Goal: Task Accomplishment & Management: Complete application form

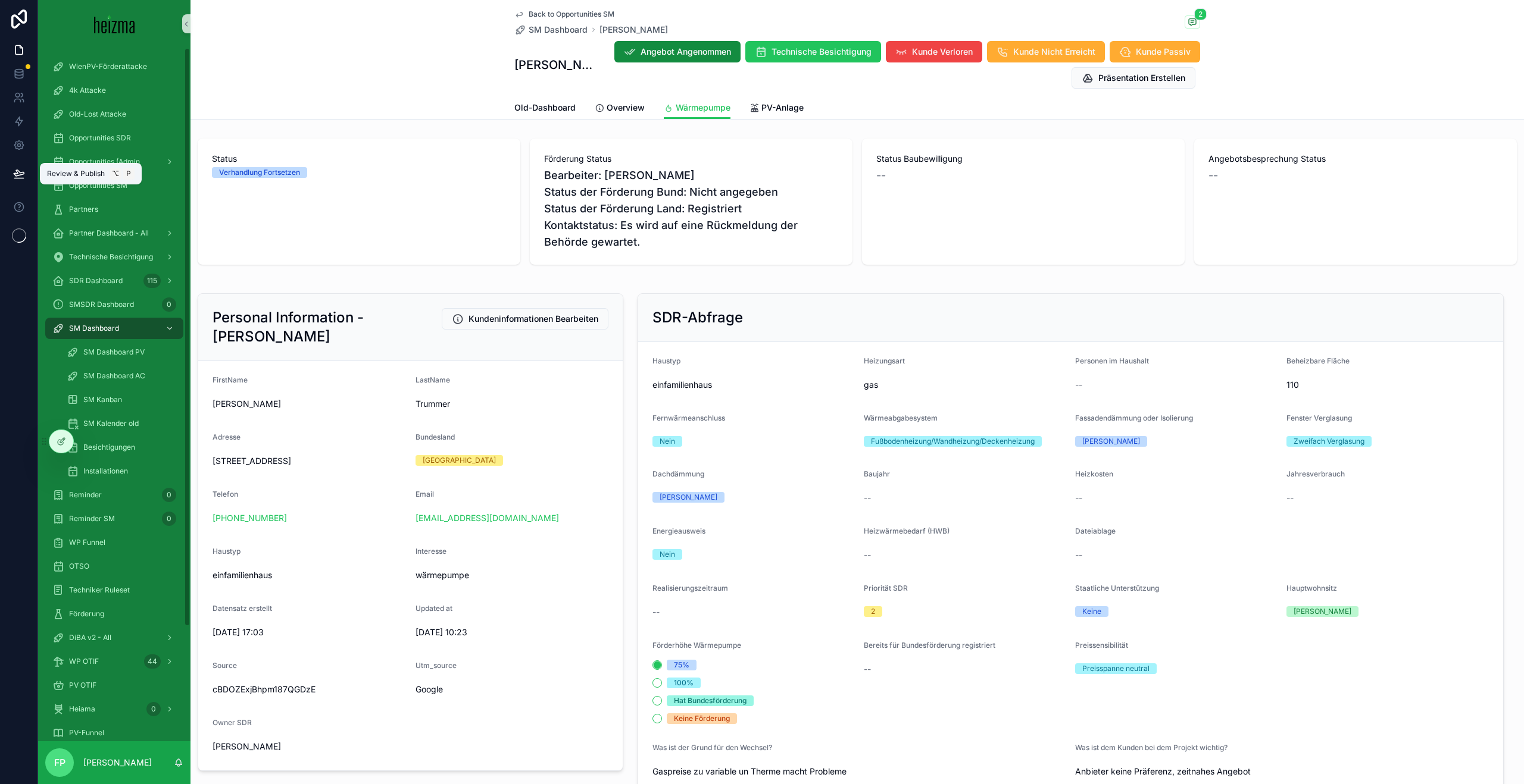
click at [8, 170] on button at bounding box center [19, 173] width 26 height 33
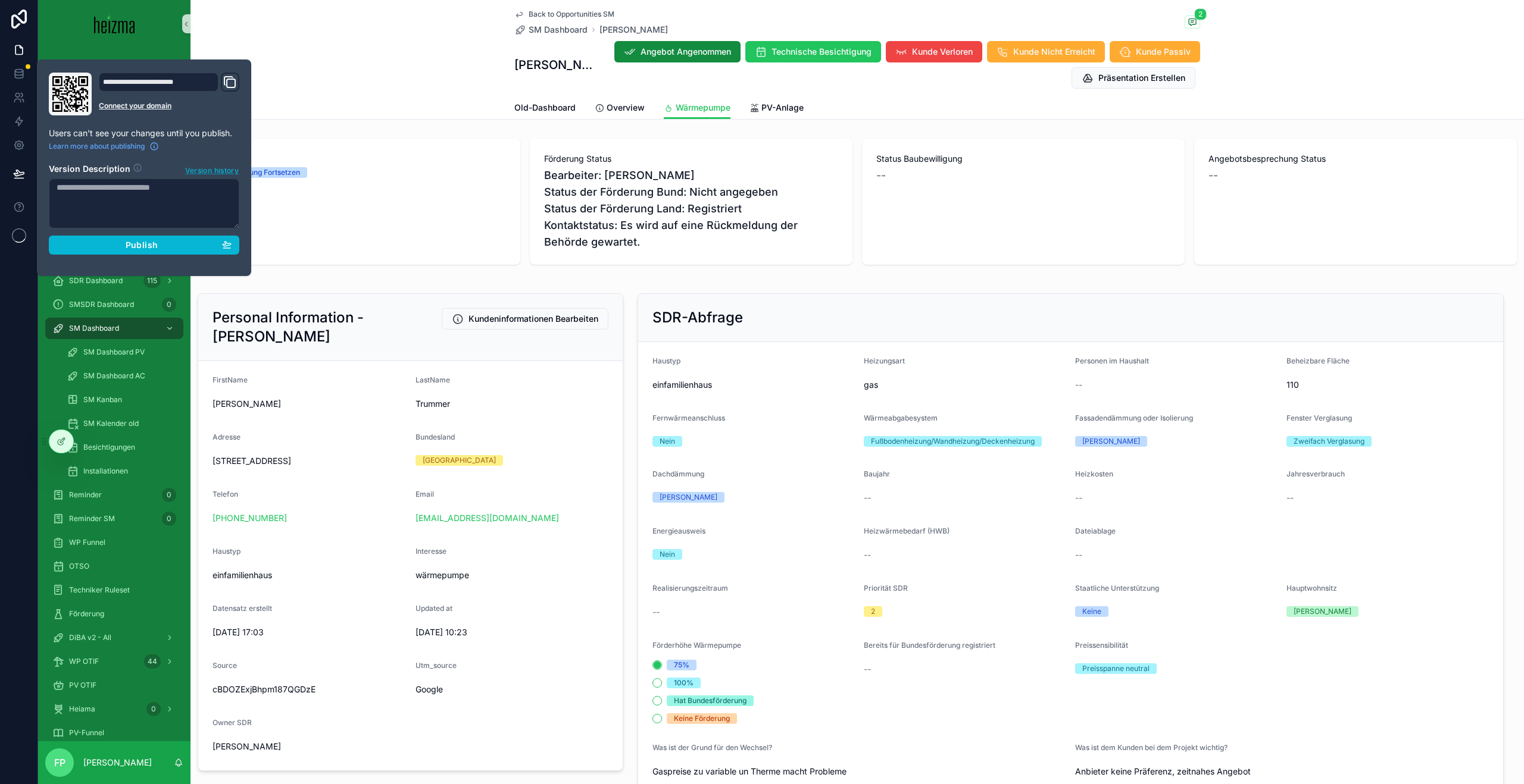
click at [195, 172] on span "Version history" at bounding box center [212, 169] width 53 height 12
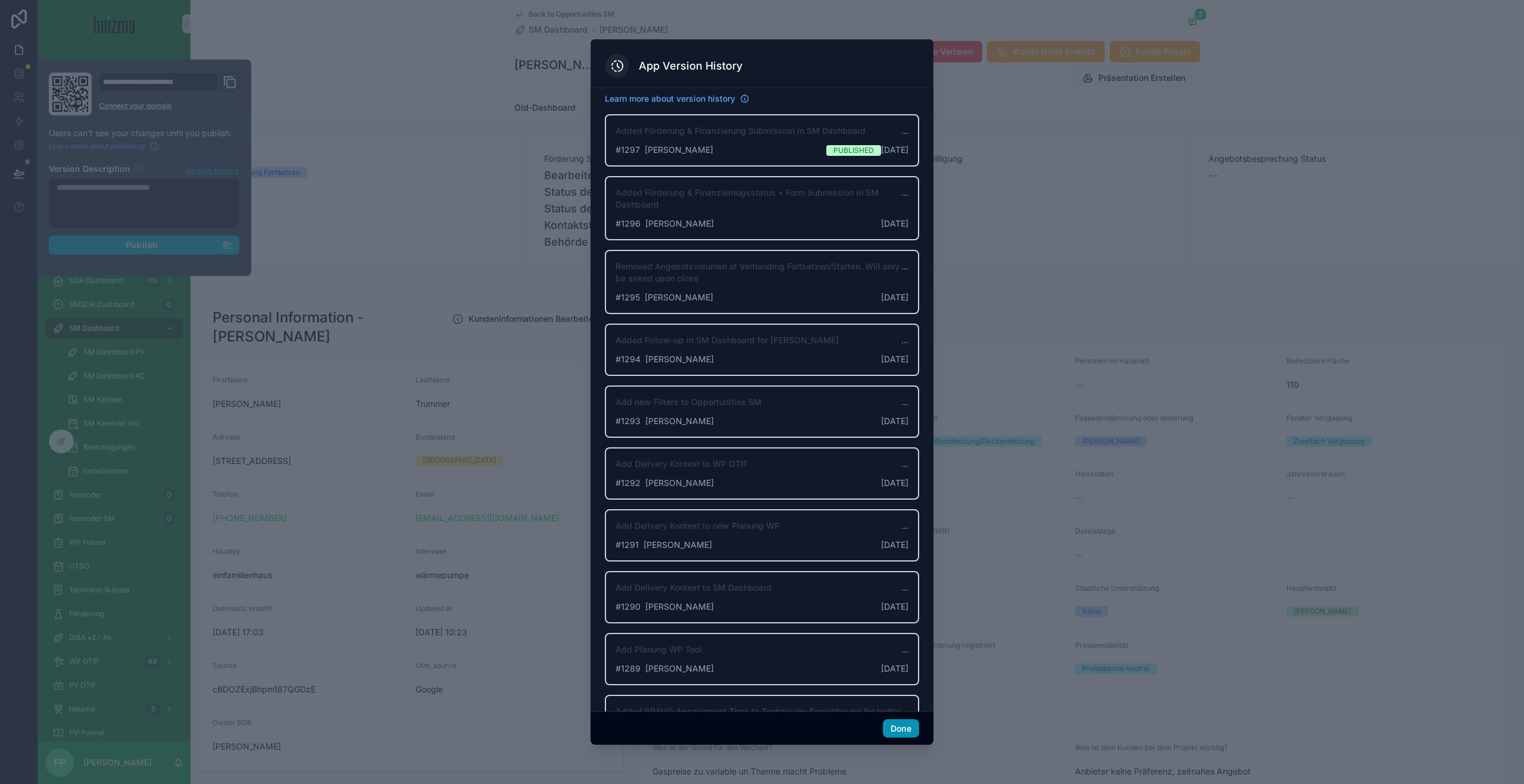
click at [904, 722] on button "Done" at bounding box center [901, 729] width 36 height 19
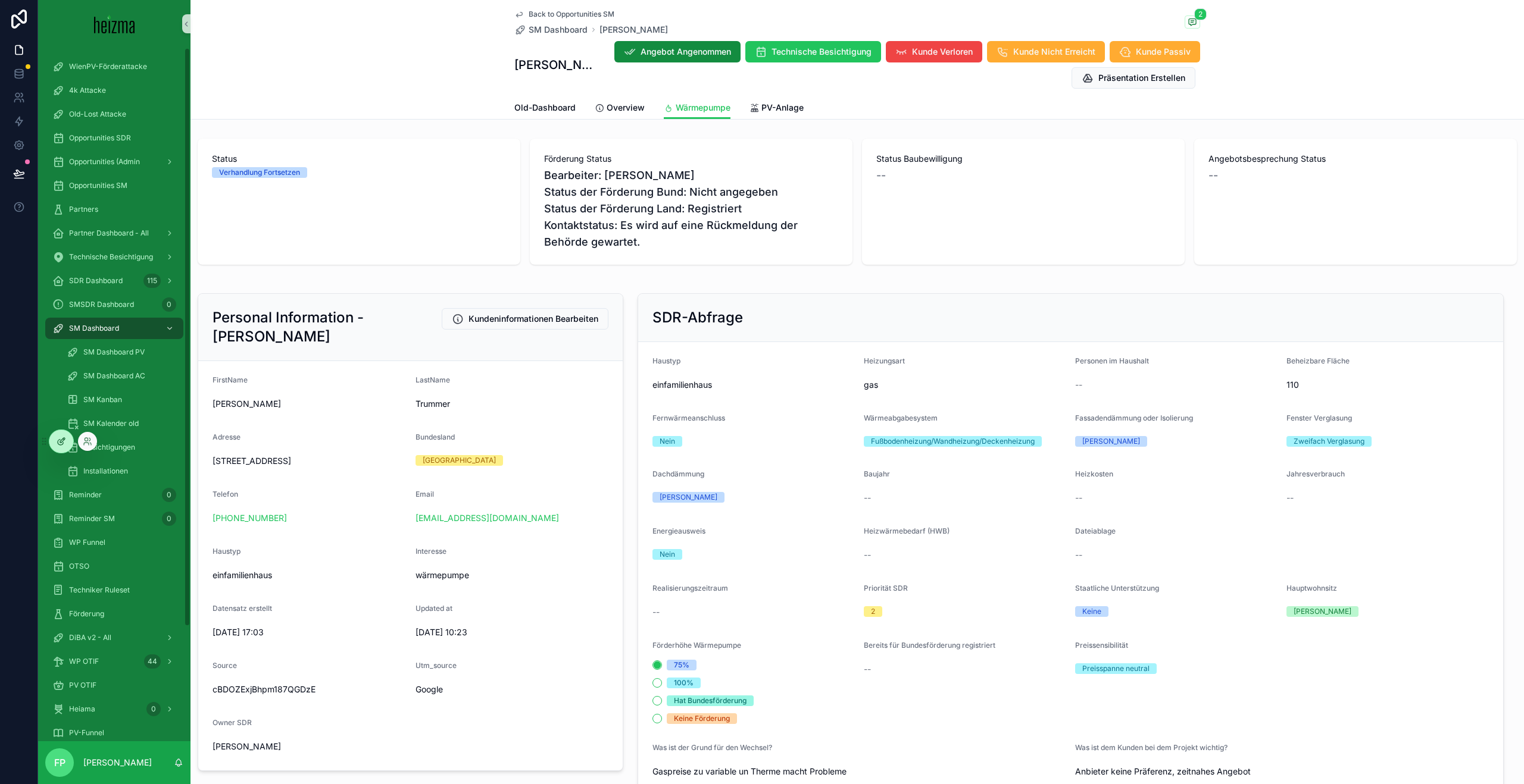
click at [58, 437] on icon at bounding box center [61, 441] width 9 height 9
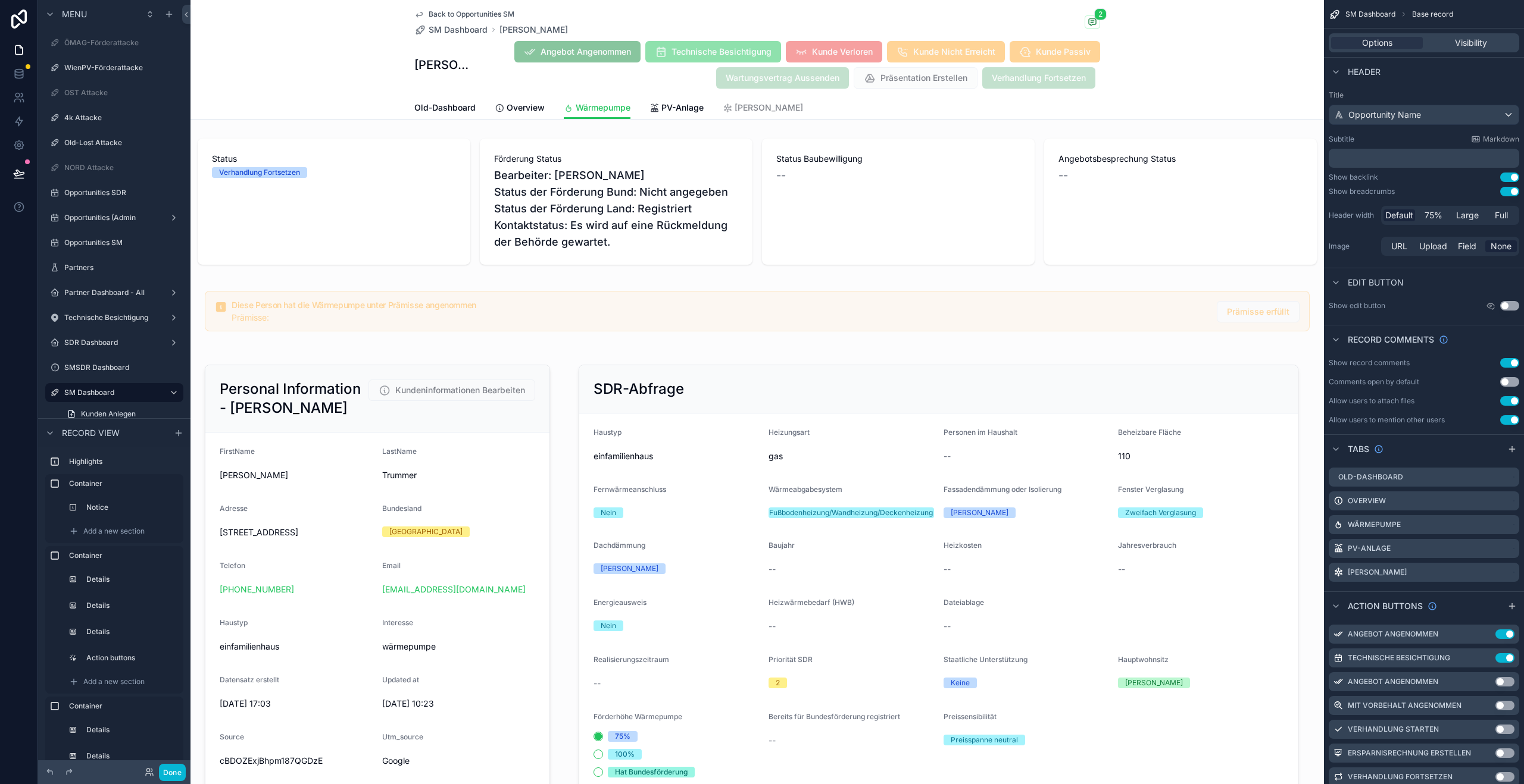
click at [27, 171] on button at bounding box center [19, 173] width 26 height 33
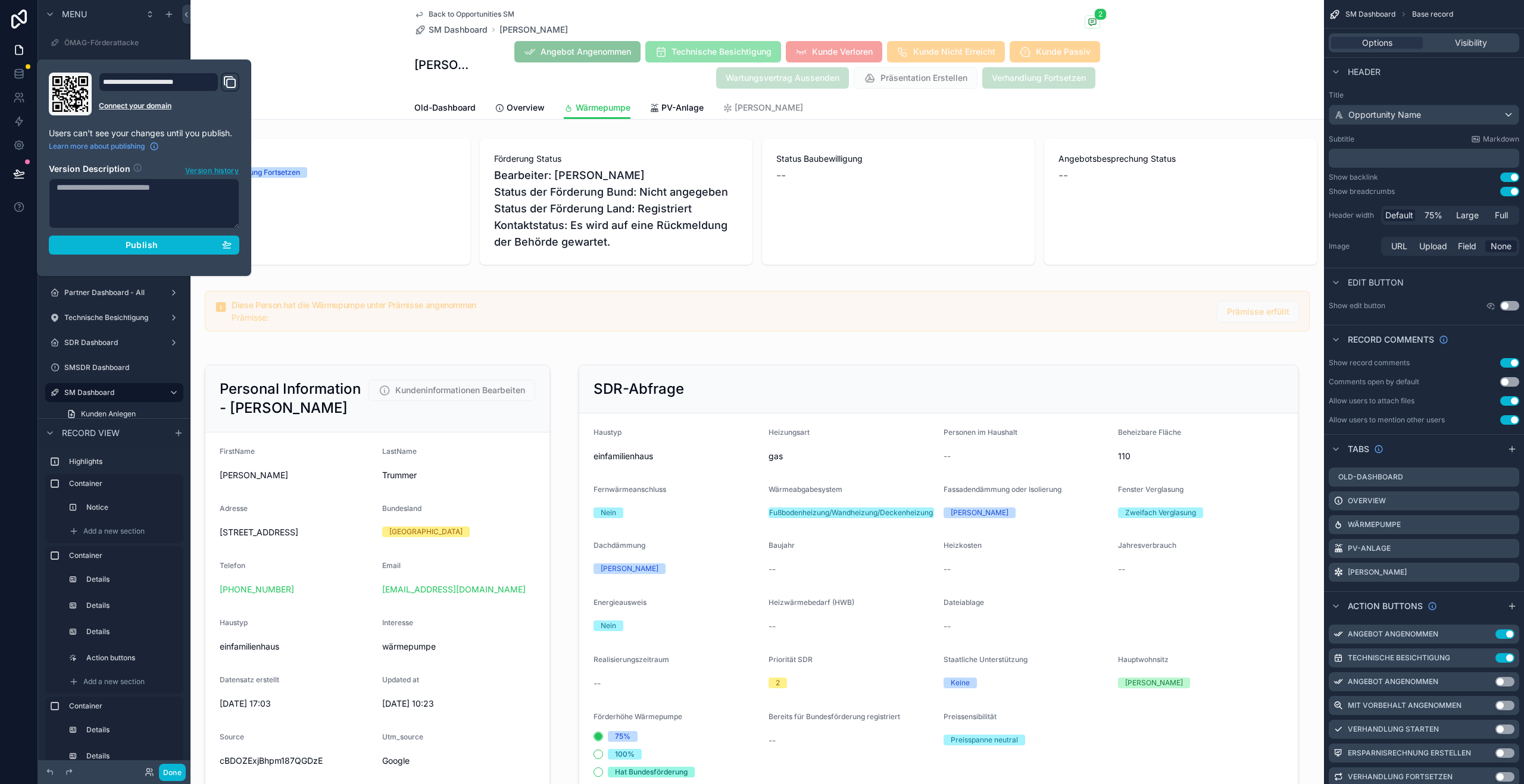
click at [211, 173] on span "Version history" at bounding box center [212, 169] width 53 height 12
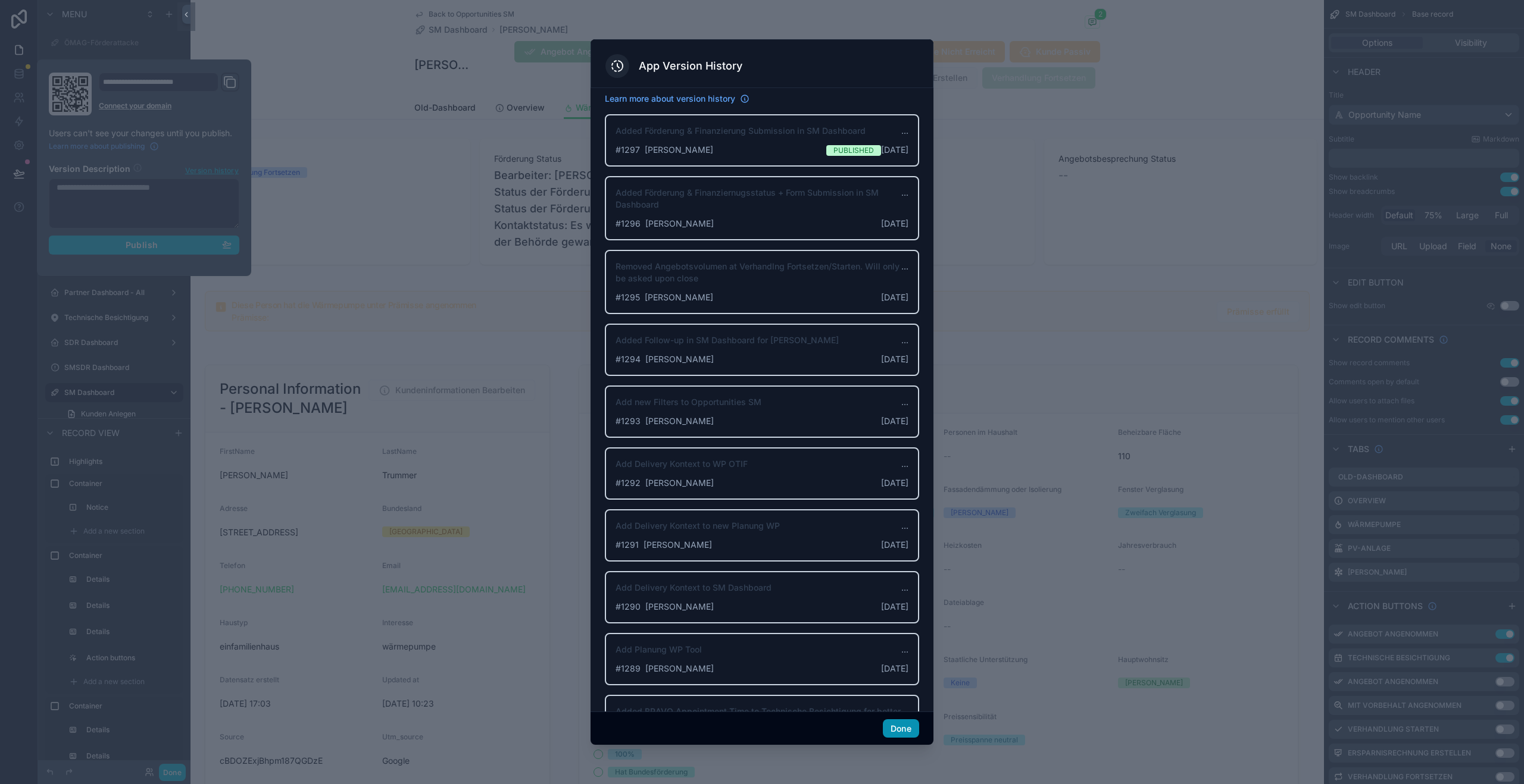
click at [896, 728] on button "Done" at bounding box center [901, 729] width 36 height 19
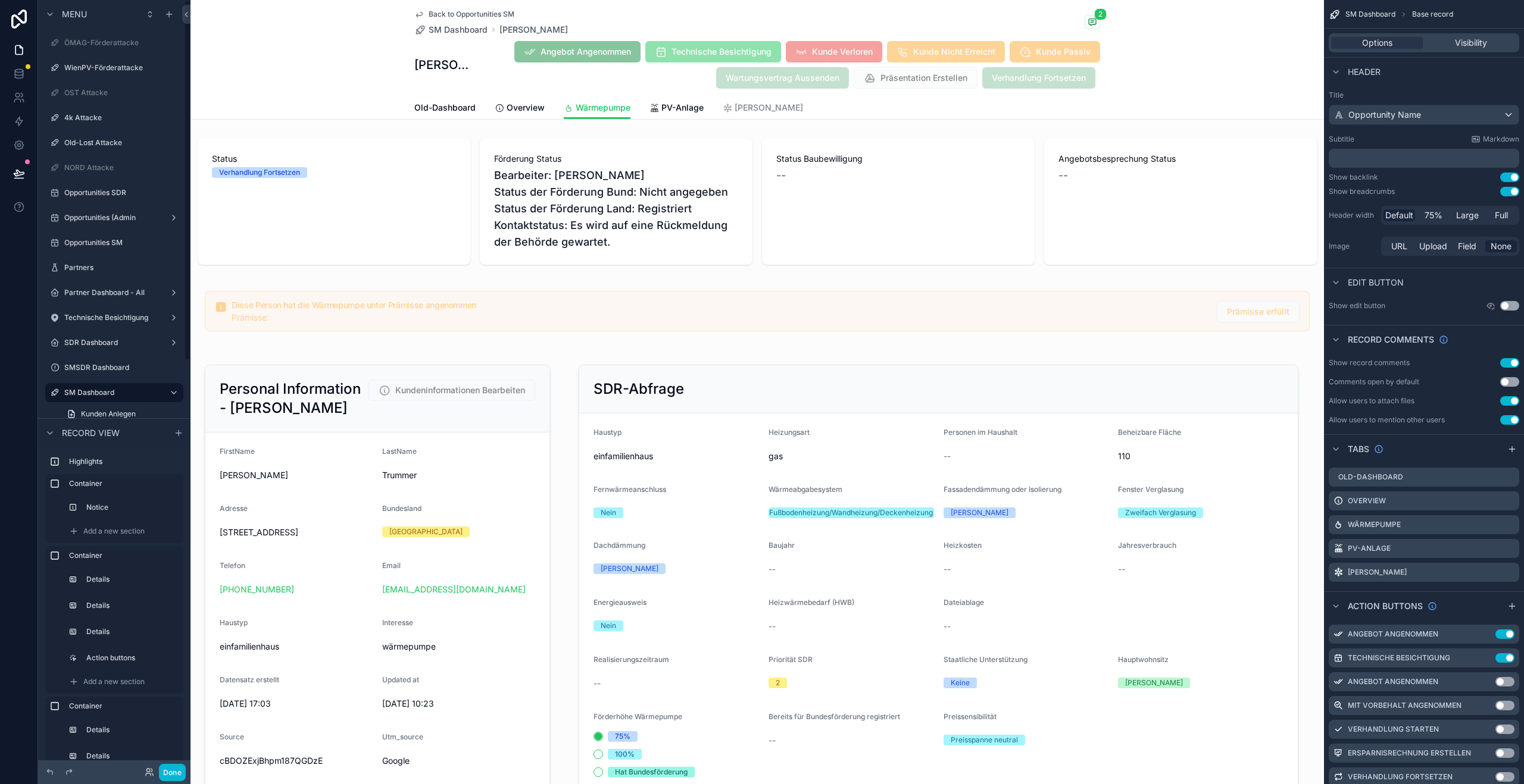
click at [12, 335] on div at bounding box center [19, 392] width 38 height 784
click at [87, 291] on label "PV OTSO" at bounding box center [112, 286] width 95 height 9
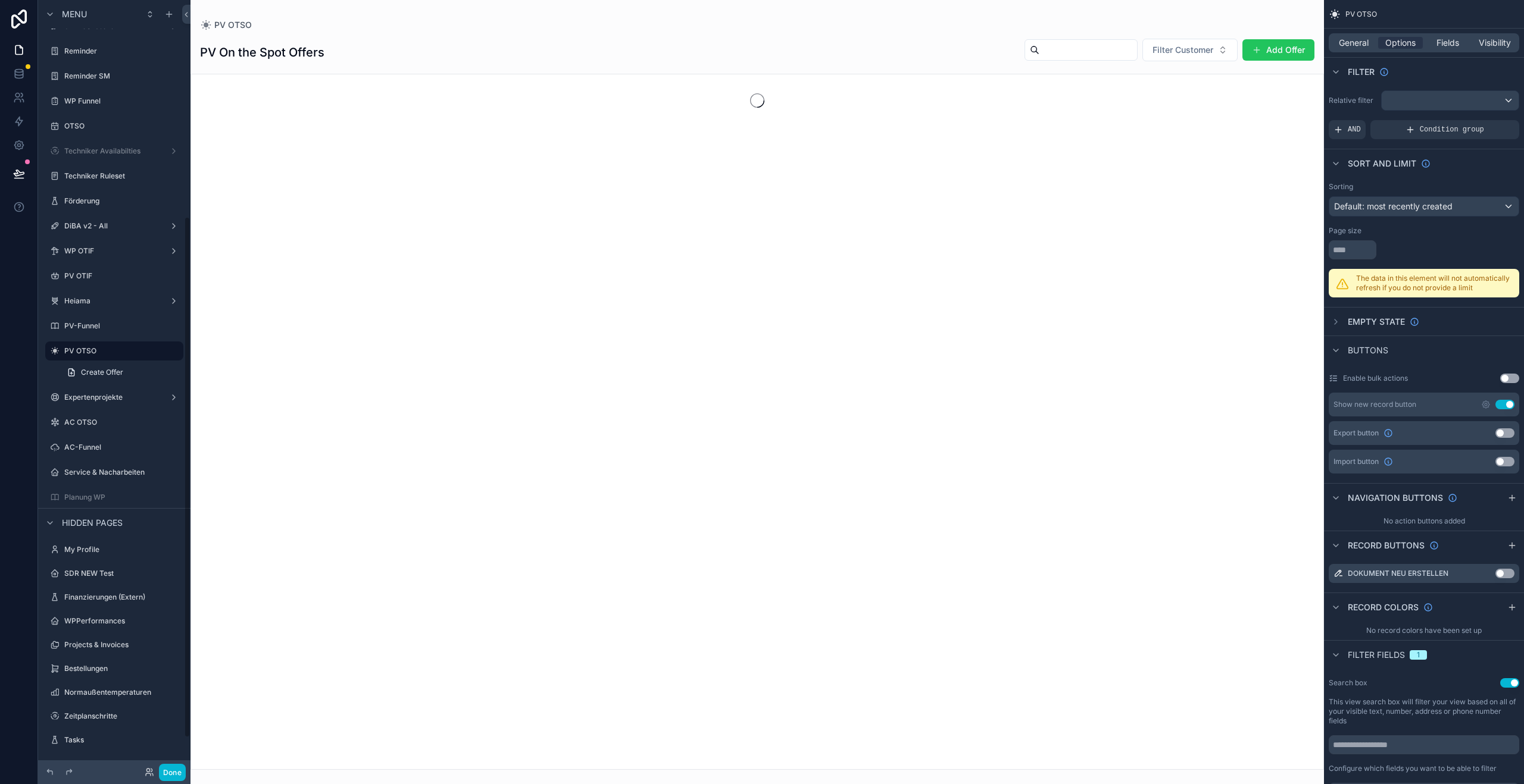
scroll to position [319, 0]
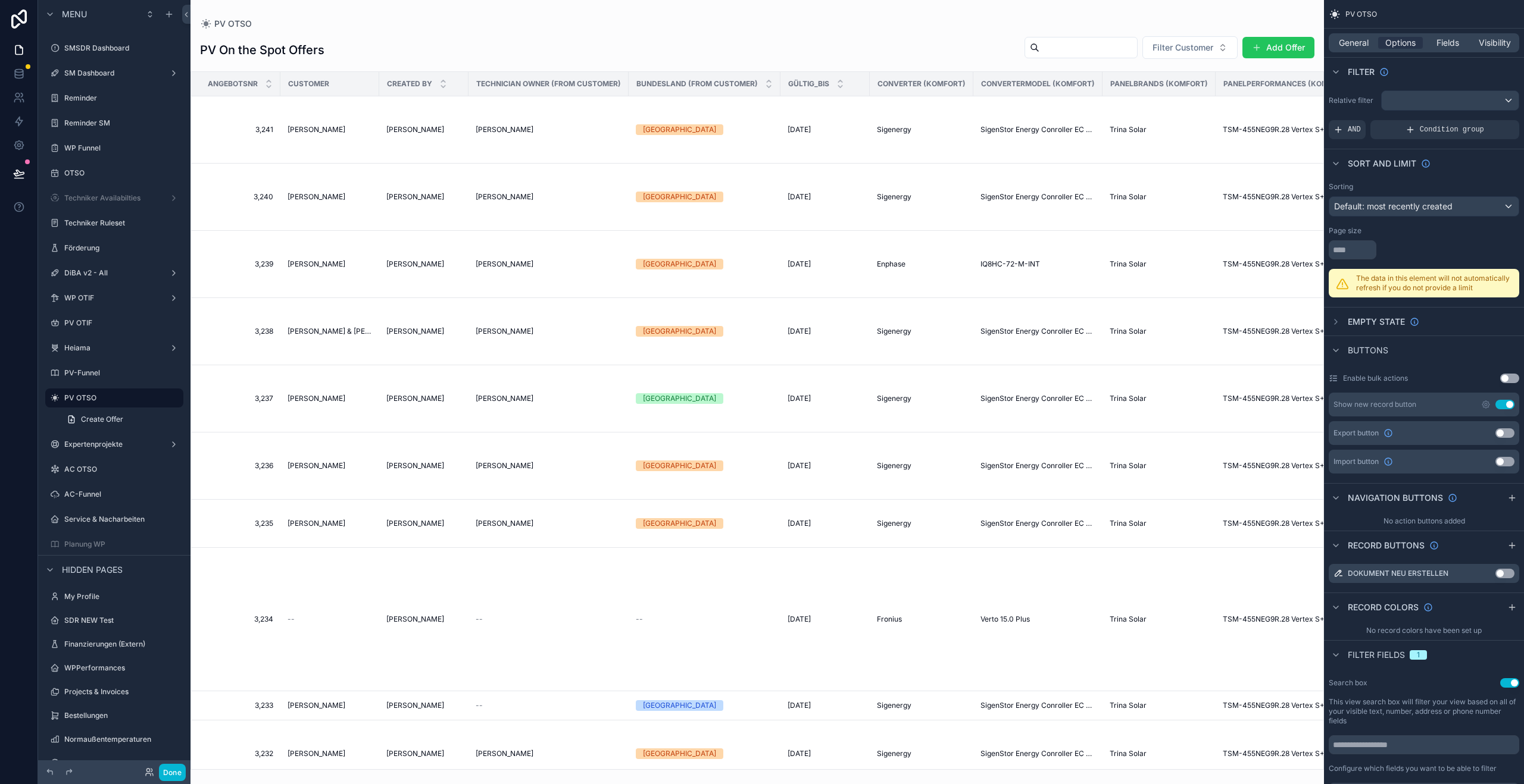
click at [1304, 37] on div "scrollable content" at bounding box center [758, 392] width 1134 height 784
click at [1290, 47] on button "Add Offer" at bounding box center [1279, 48] width 72 height 22
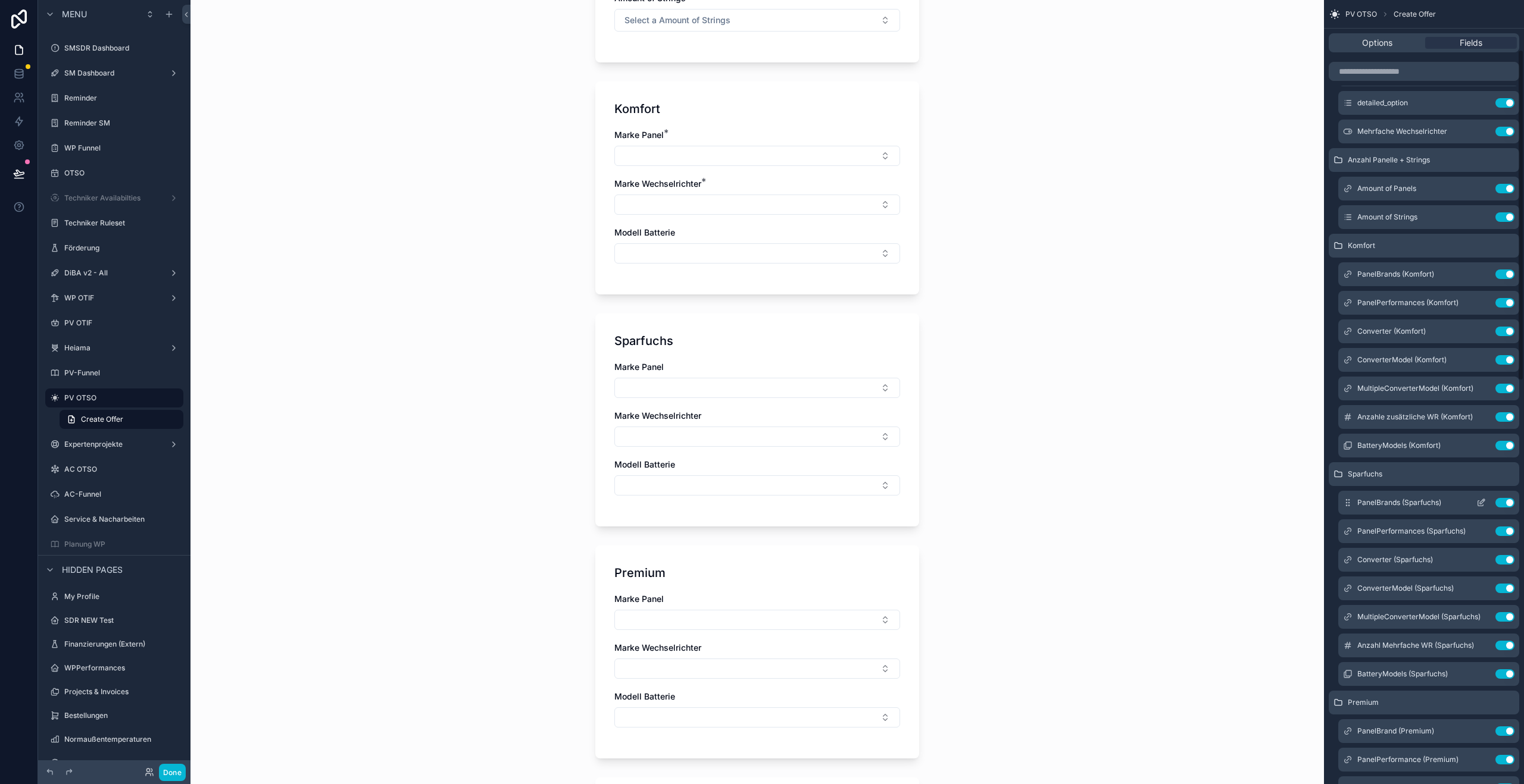
scroll to position [120, 0]
click at [1479, 473] on icon "scrollable content" at bounding box center [1481, 473] width 9 height 9
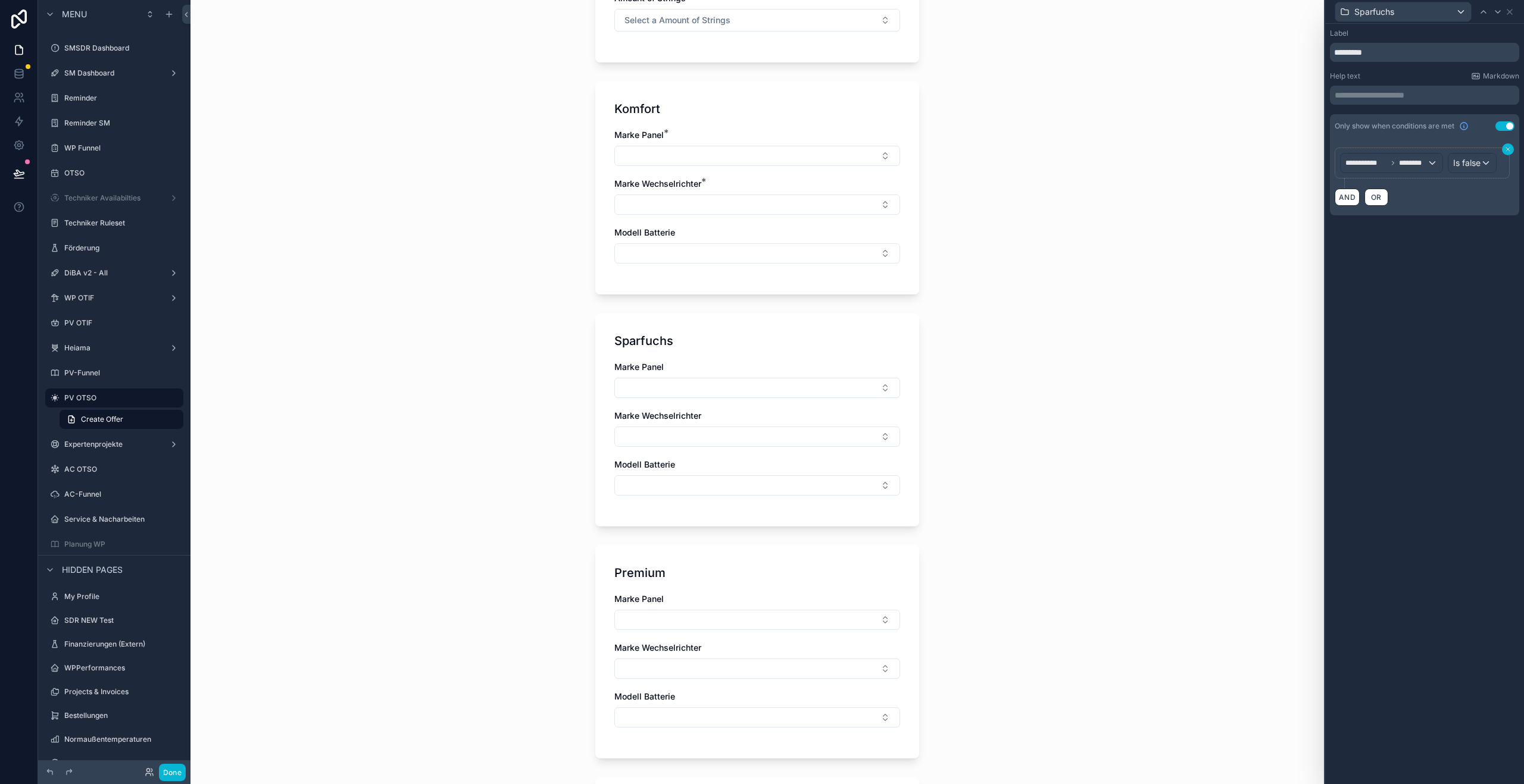
click at [1508, 150] on icon at bounding box center [1508, 150] width 7 height 7
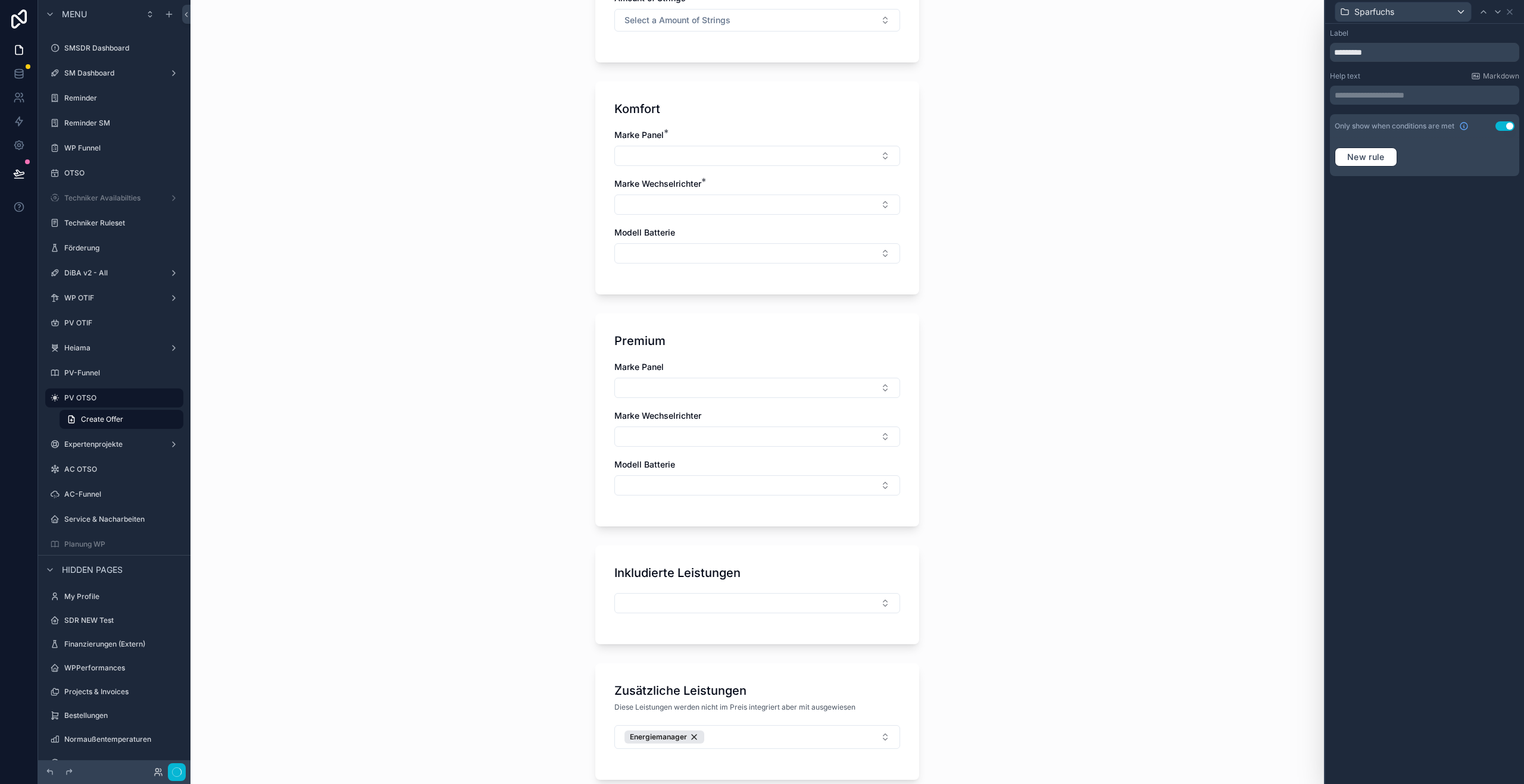
scroll to position [0, 0]
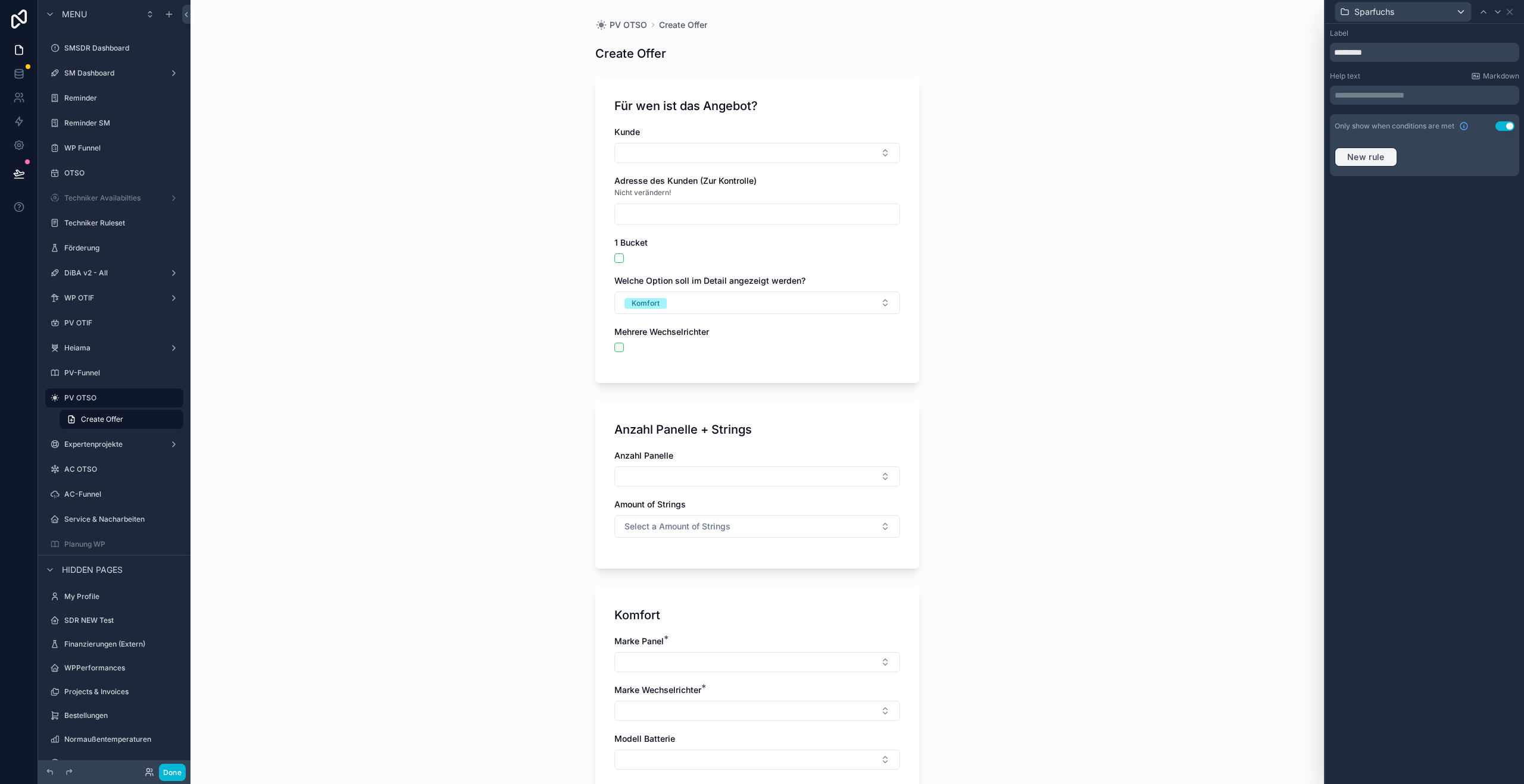
click at [1351, 153] on span "New rule" at bounding box center [1366, 157] width 47 height 11
click at [1363, 158] on span "**********" at bounding box center [1367, 163] width 44 height 12
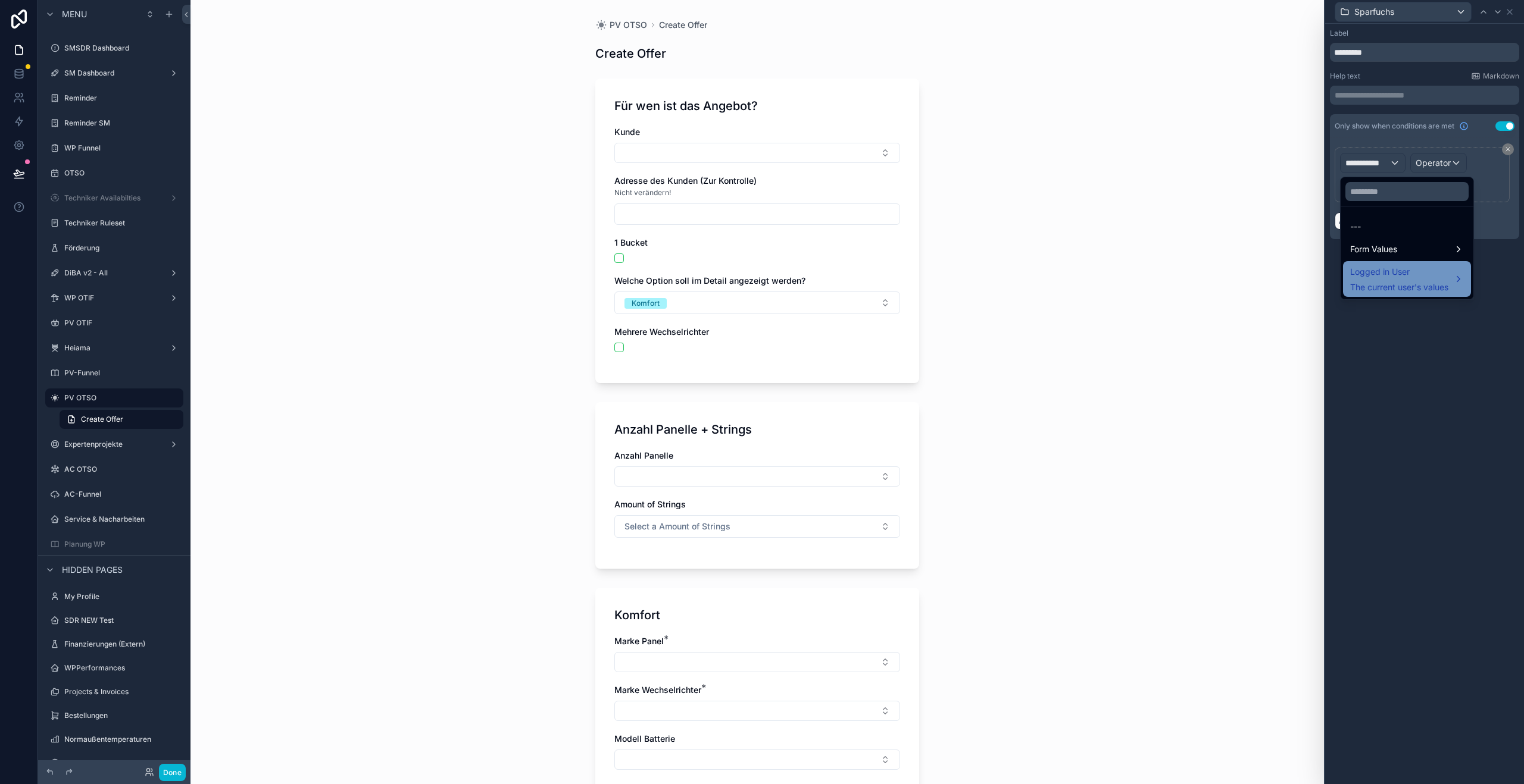
click at [1379, 285] on span "The current user's values" at bounding box center [1400, 288] width 98 height 12
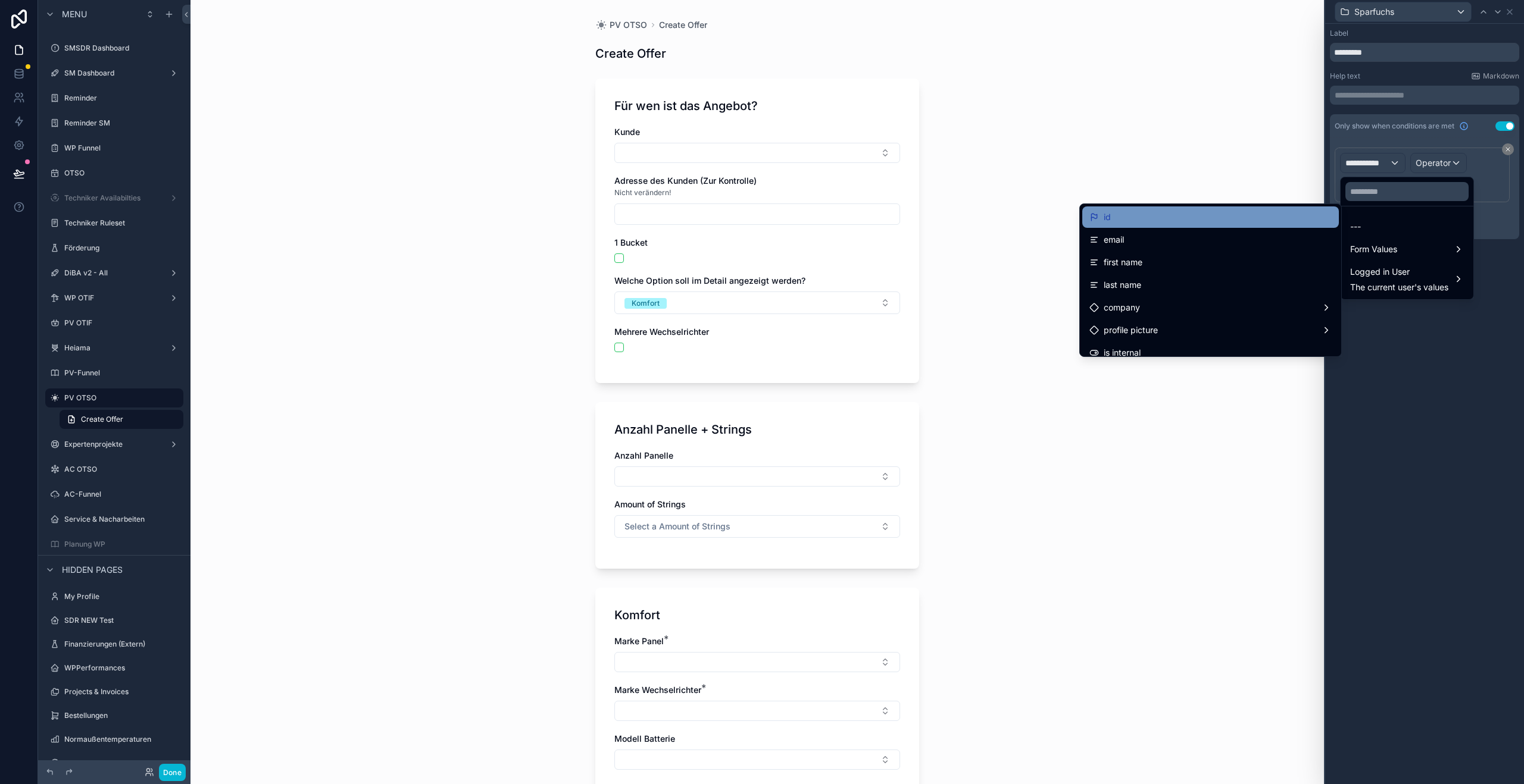
click at [1199, 224] on div "id" at bounding box center [1210, 217] width 257 height 22
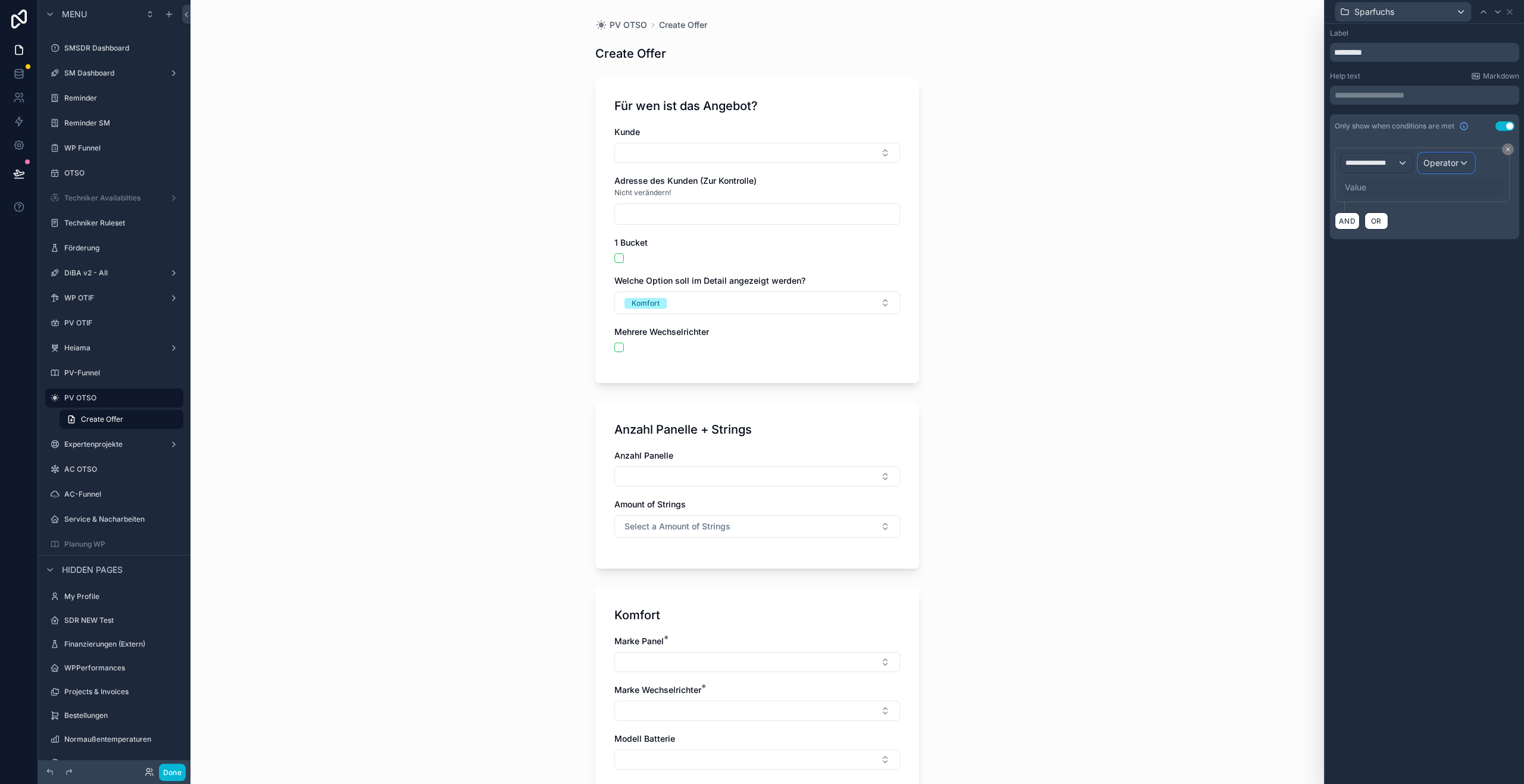
click at [1430, 172] on div "Operator" at bounding box center [1447, 163] width 56 height 19
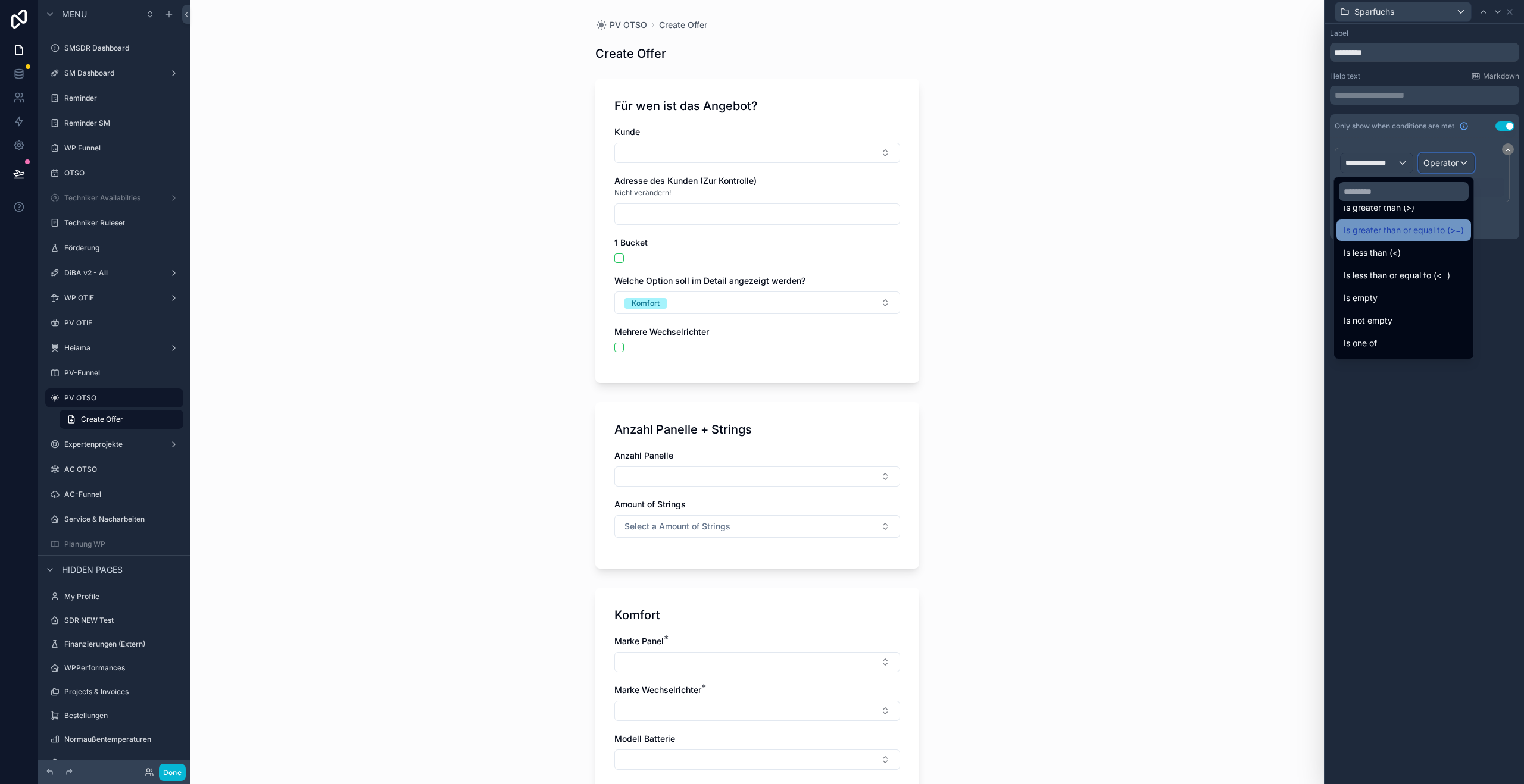
scroll to position [85, 0]
click at [1373, 316] on span "Is one of" at bounding box center [1361, 323] width 33 height 14
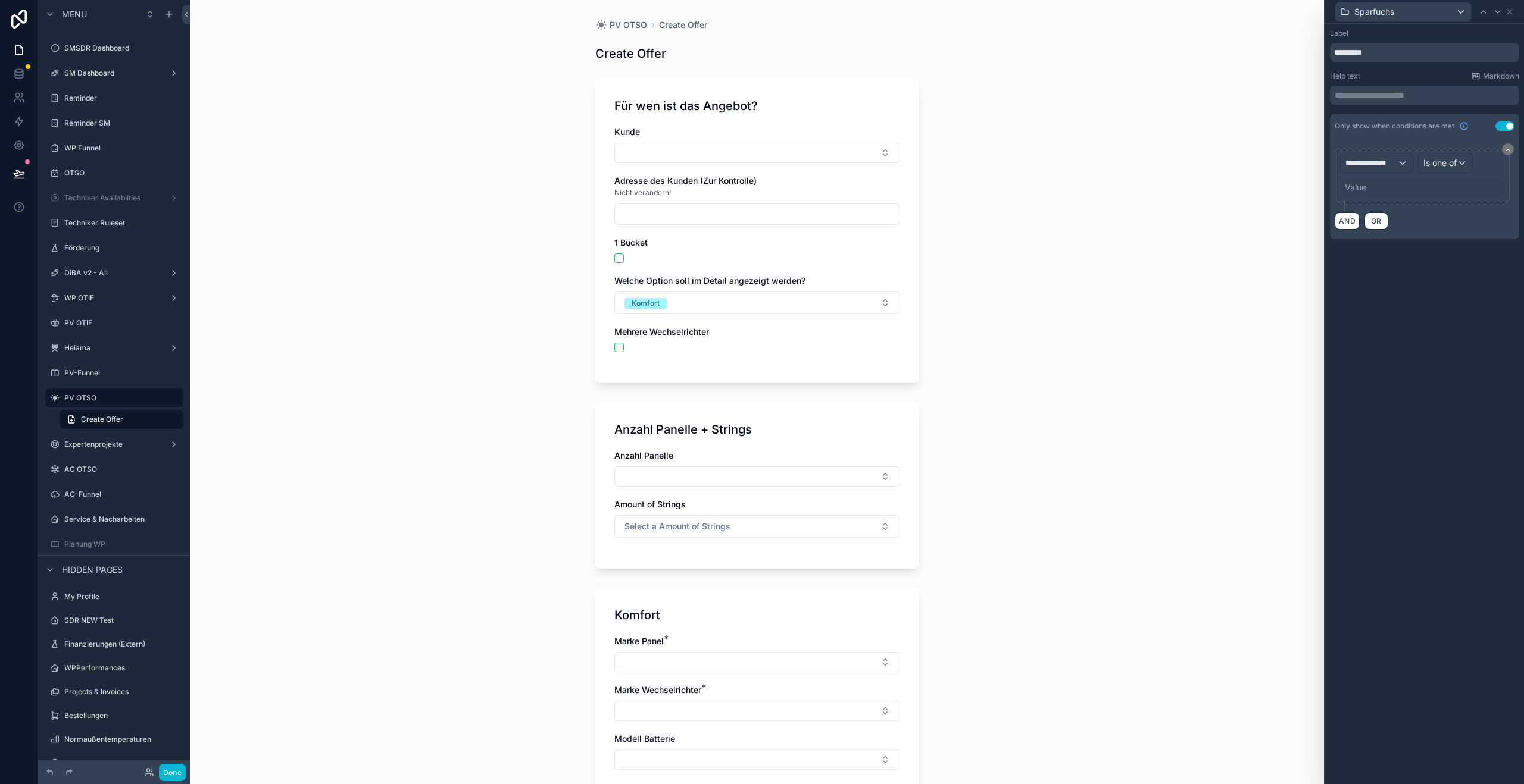
click at [1392, 188] on div "Value" at bounding box center [1422, 187] width 164 height 19
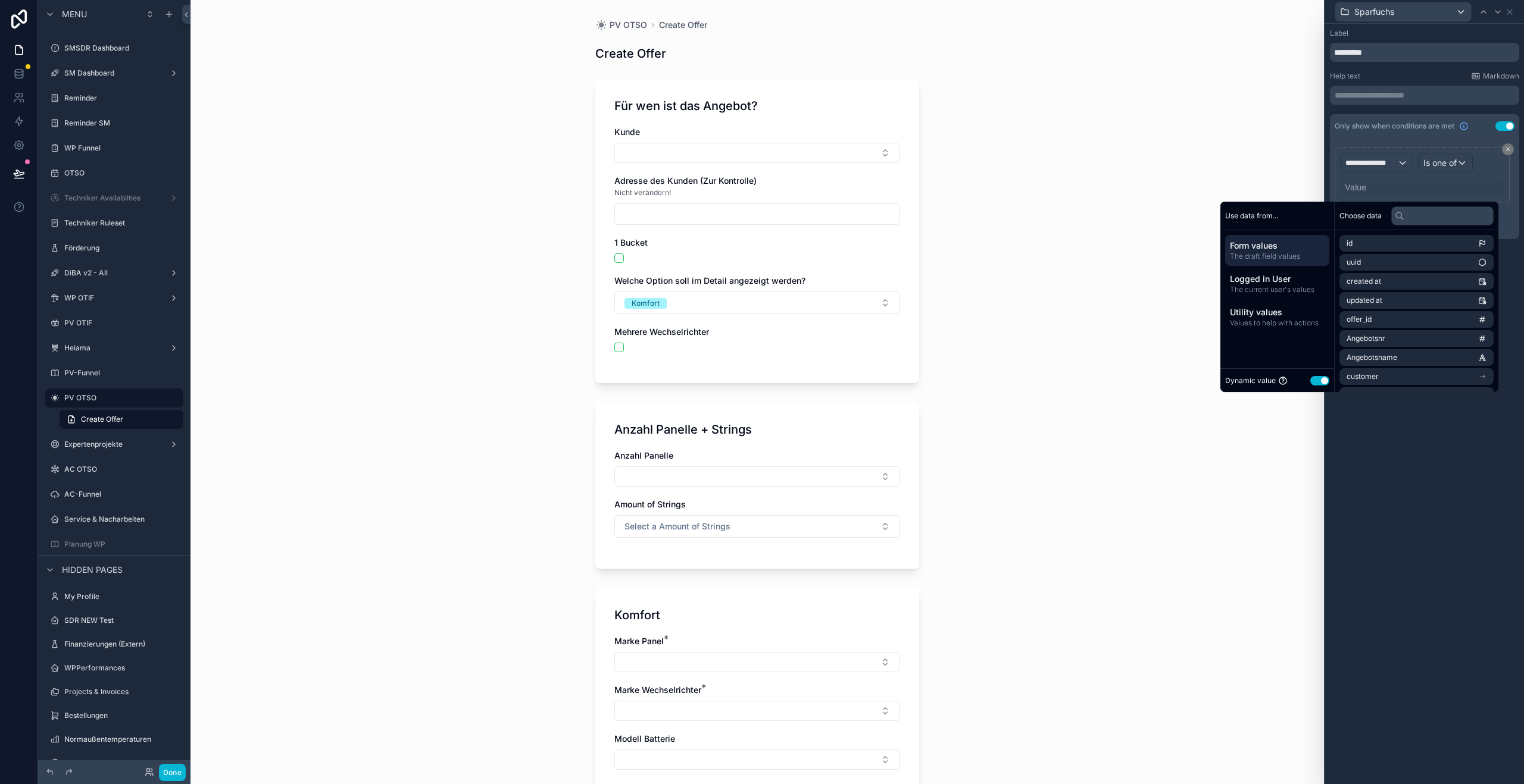
click at [1313, 379] on button "Use setting" at bounding box center [1320, 380] width 19 height 9
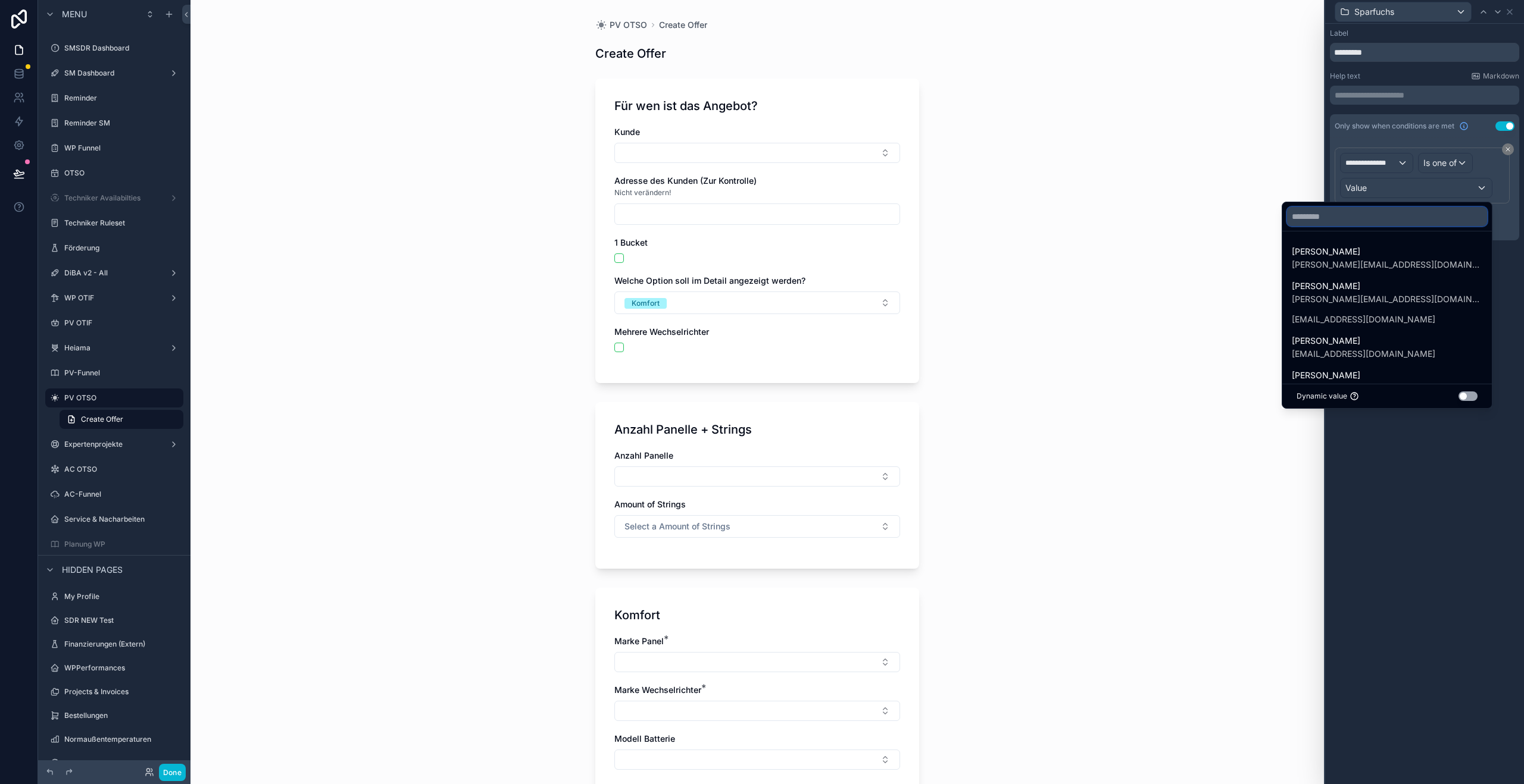
click at [1382, 223] on input "text" at bounding box center [1387, 217] width 200 height 19
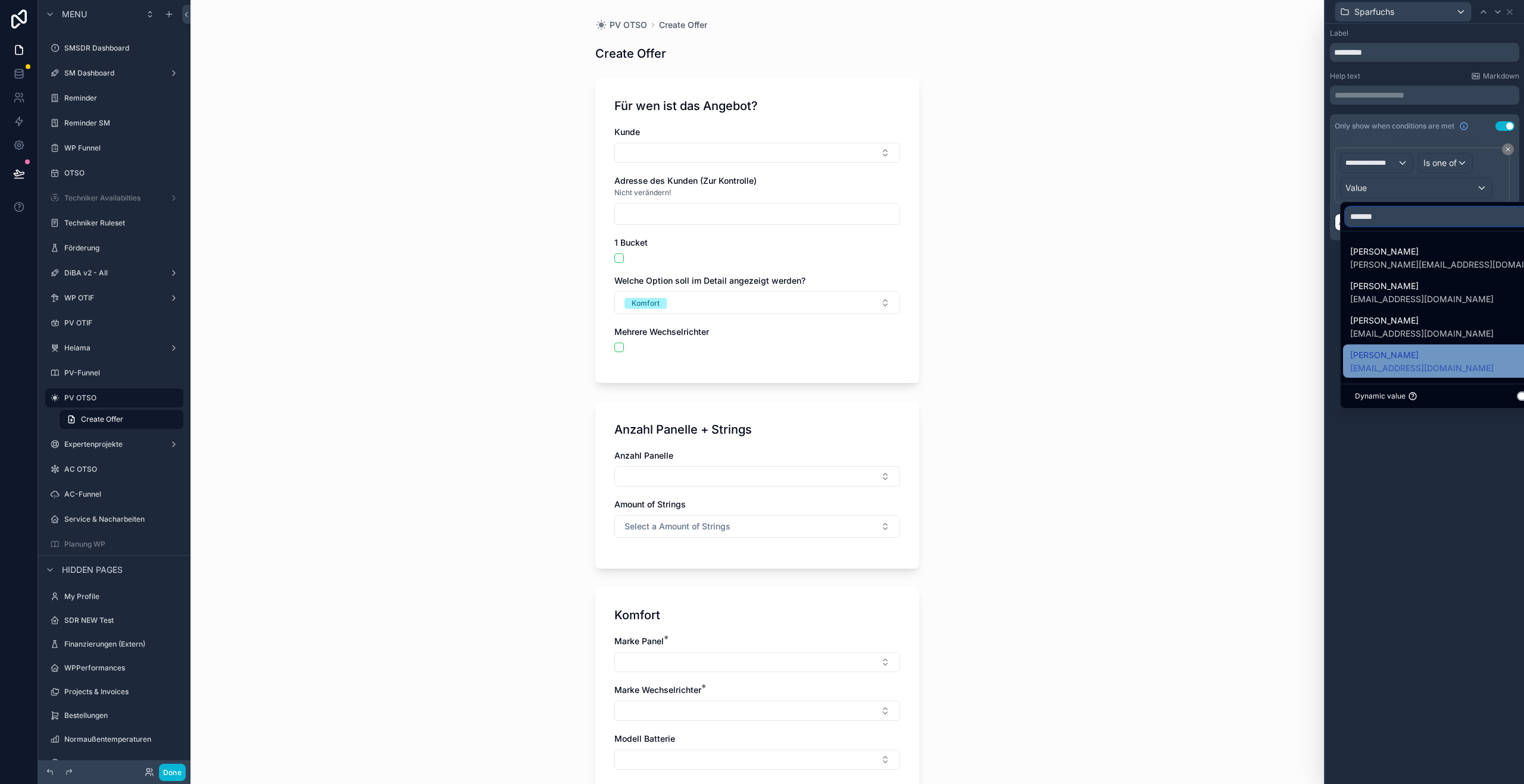
type input "*******"
click at [1402, 358] on span "[PERSON_NAME]" at bounding box center [1422, 356] width 143 height 14
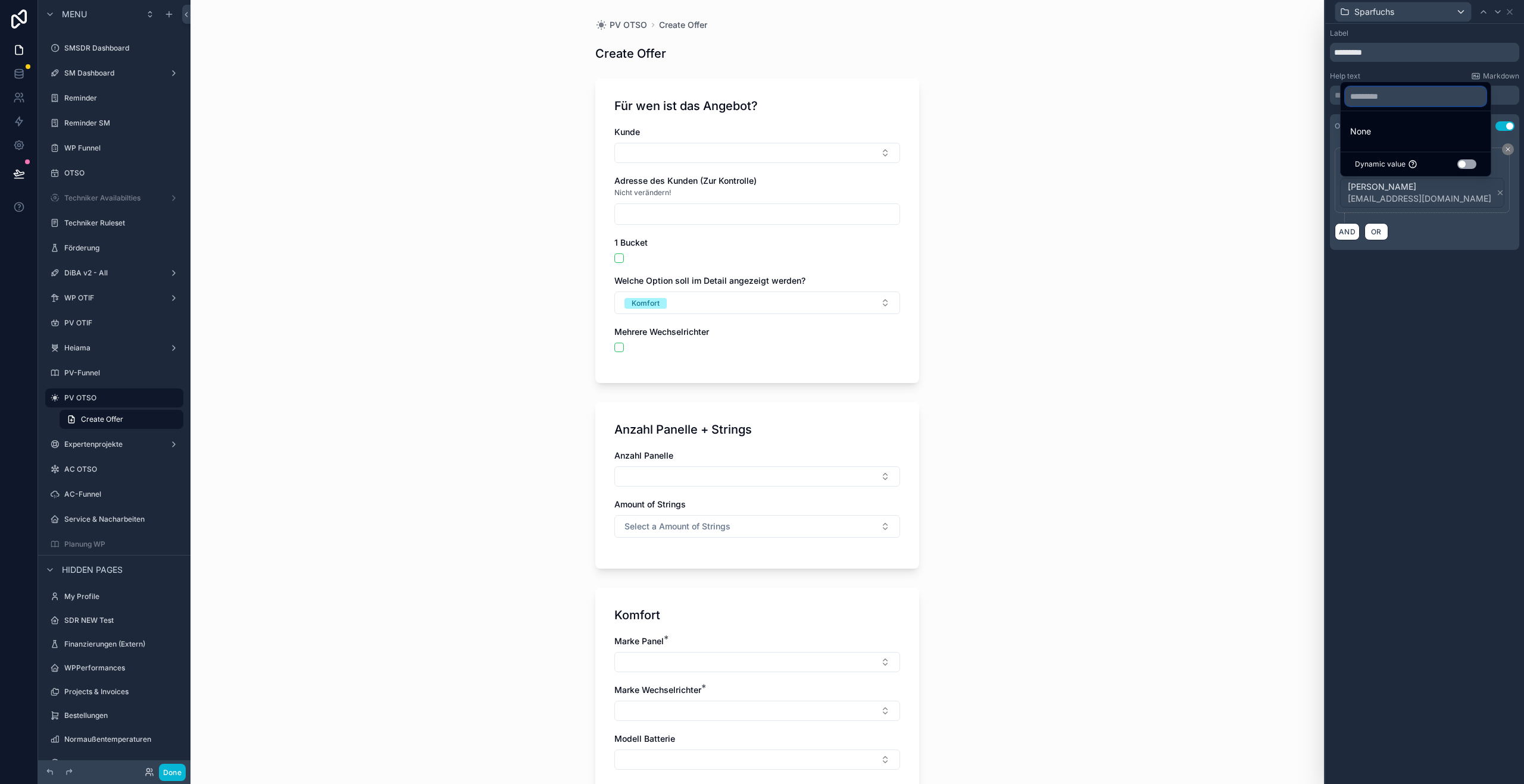
click at [1391, 92] on input "text" at bounding box center [1416, 96] width 140 height 19
type input "*"
click at [1391, 92] on input "text" at bounding box center [1416, 96] width 140 height 19
click at [1450, 270] on div "**********" at bounding box center [1424, 151] width 199 height 254
click at [1499, 197] on div "**********" at bounding box center [1422, 181] width 164 height 55
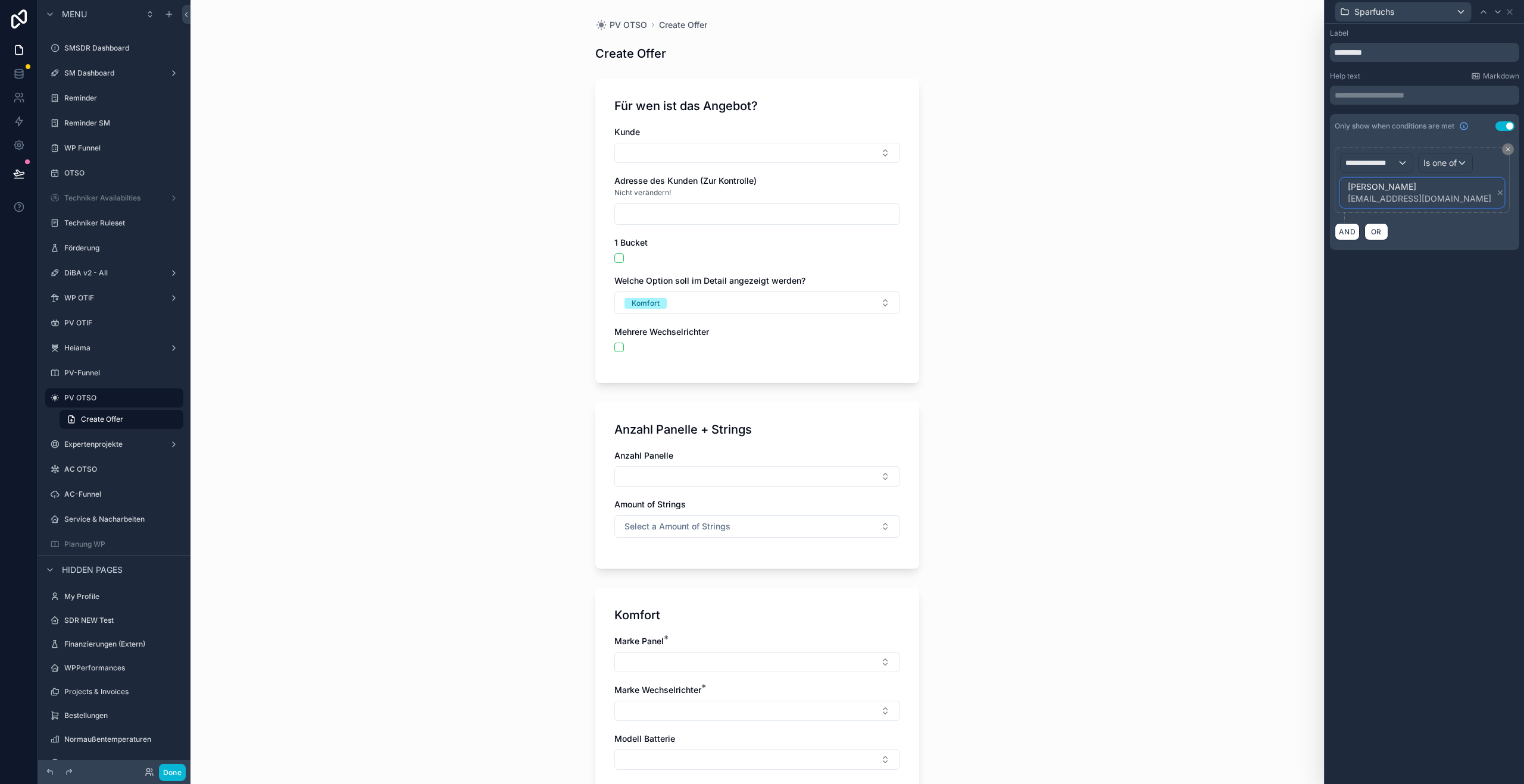
click at [1480, 197] on div "[PERSON_NAME] [EMAIL_ADDRESS][DOMAIN_NAME]" at bounding box center [1423, 193] width 163 height 29
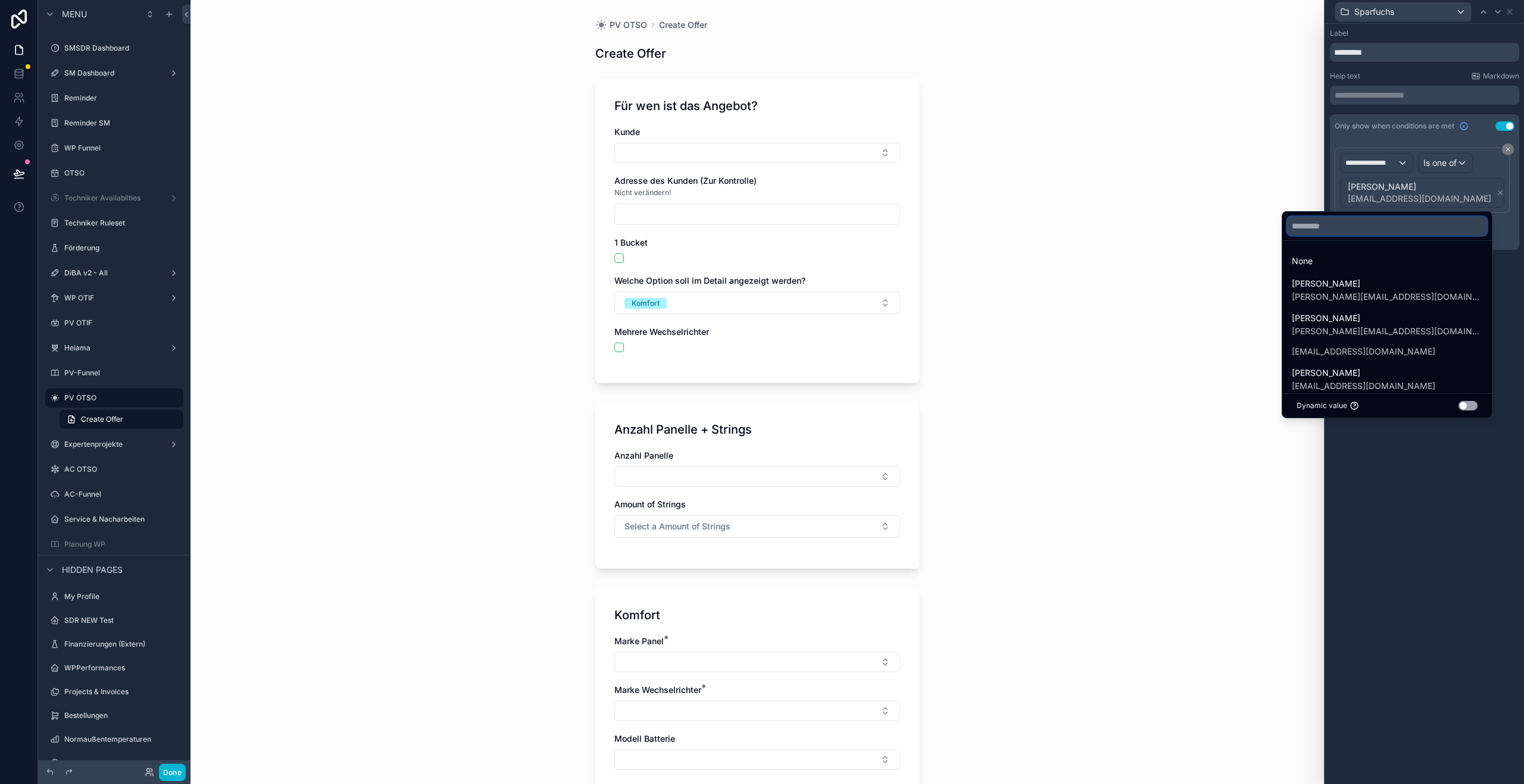
click at [1392, 233] on input "text" at bounding box center [1387, 226] width 200 height 19
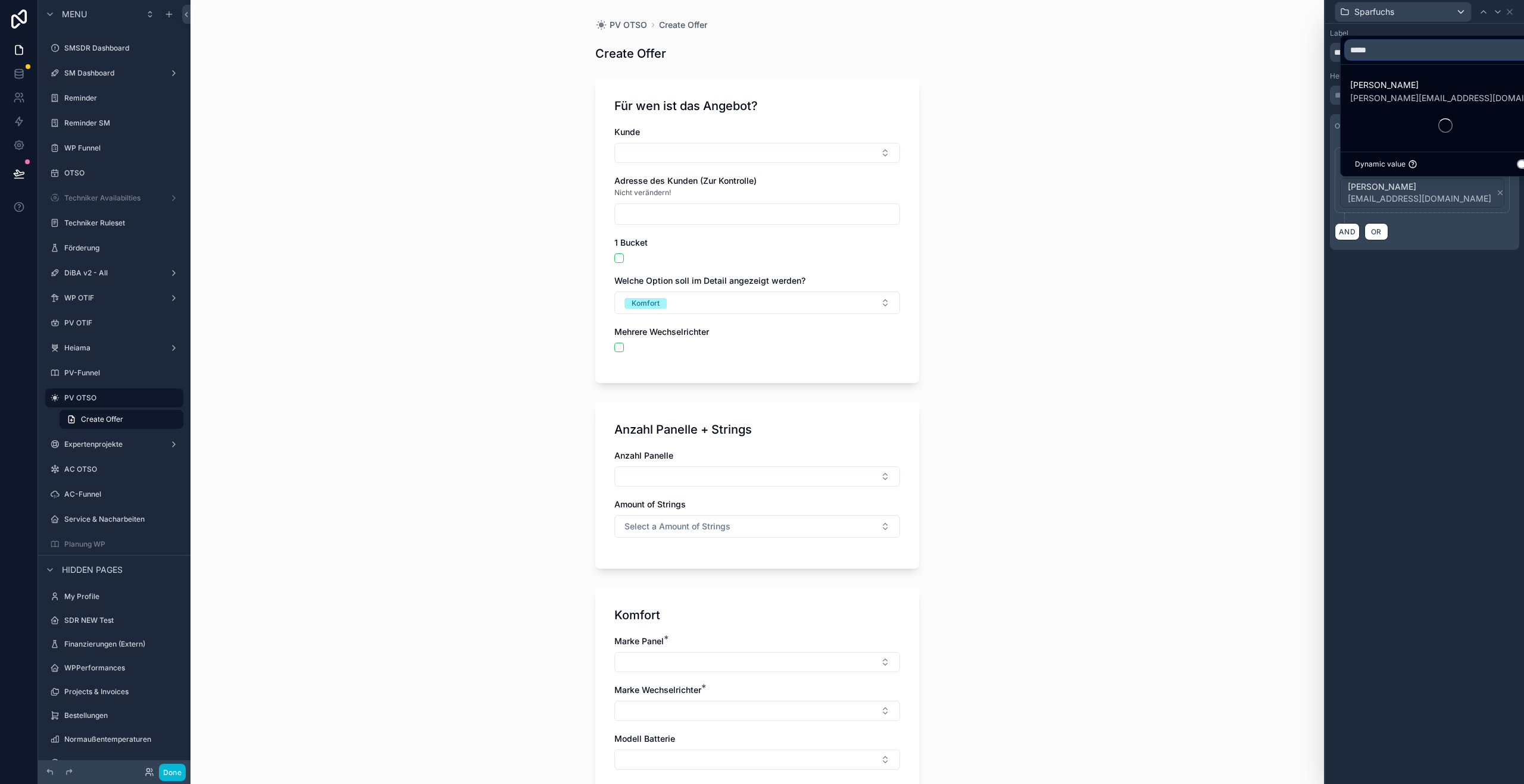
type input "******"
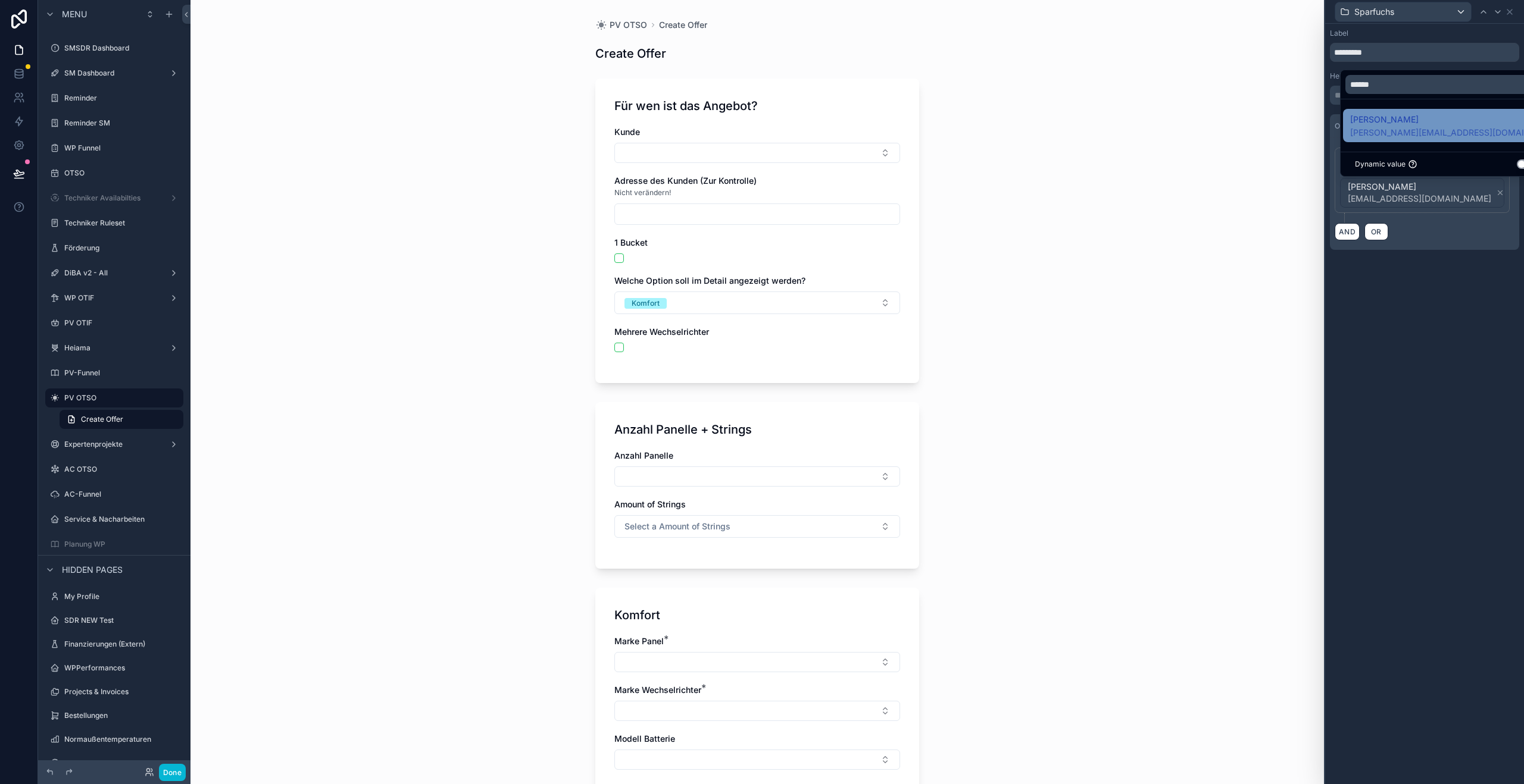
click at [1405, 126] on span "[PERSON_NAME][EMAIL_ADDRESS][DOMAIN_NAME]" at bounding box center [1446, 132] width 191 height 12
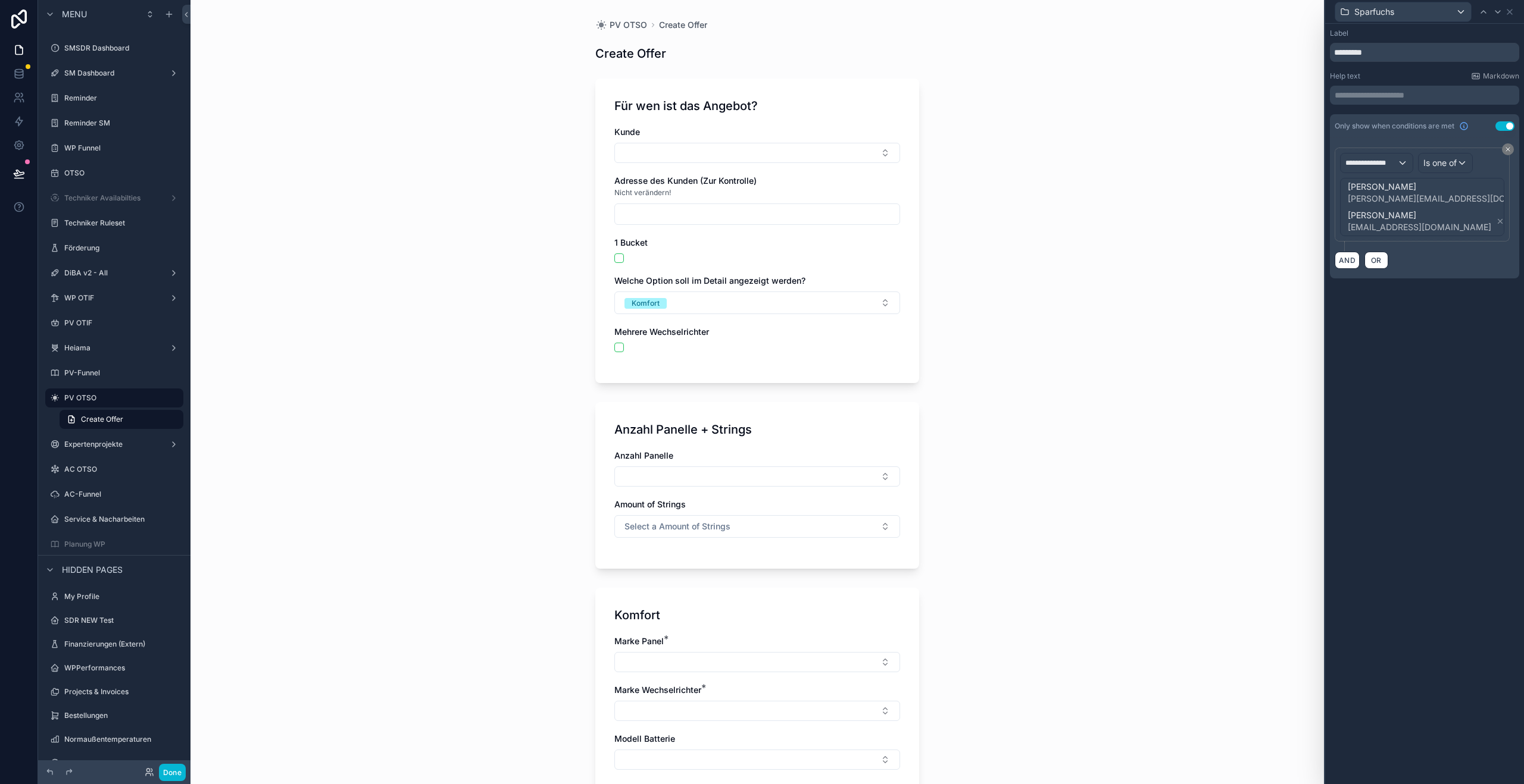
click at [1413, 379] on div "**********" at bounding box center [1424, 404] width 199 height 760
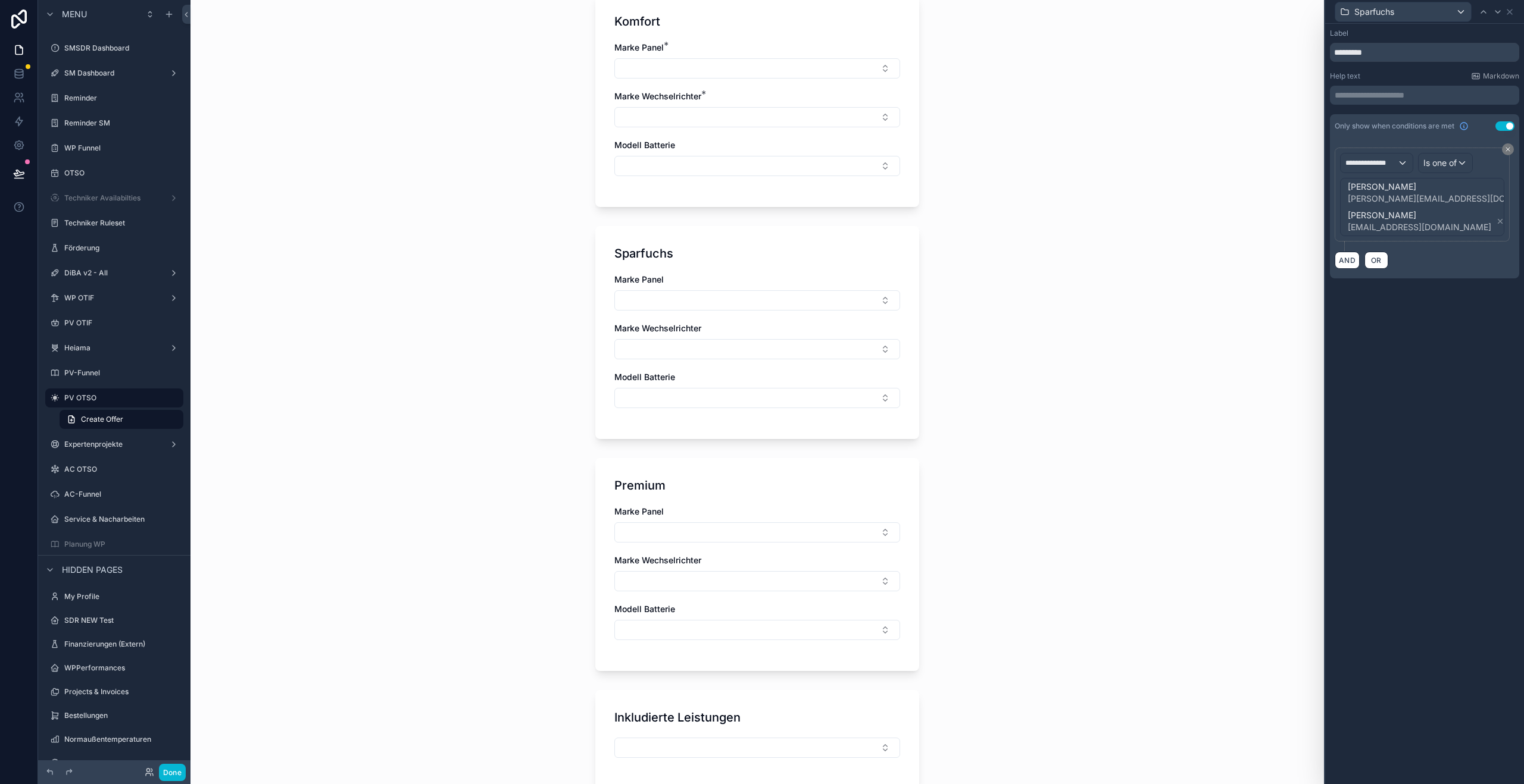
scroll to position [659, 0]
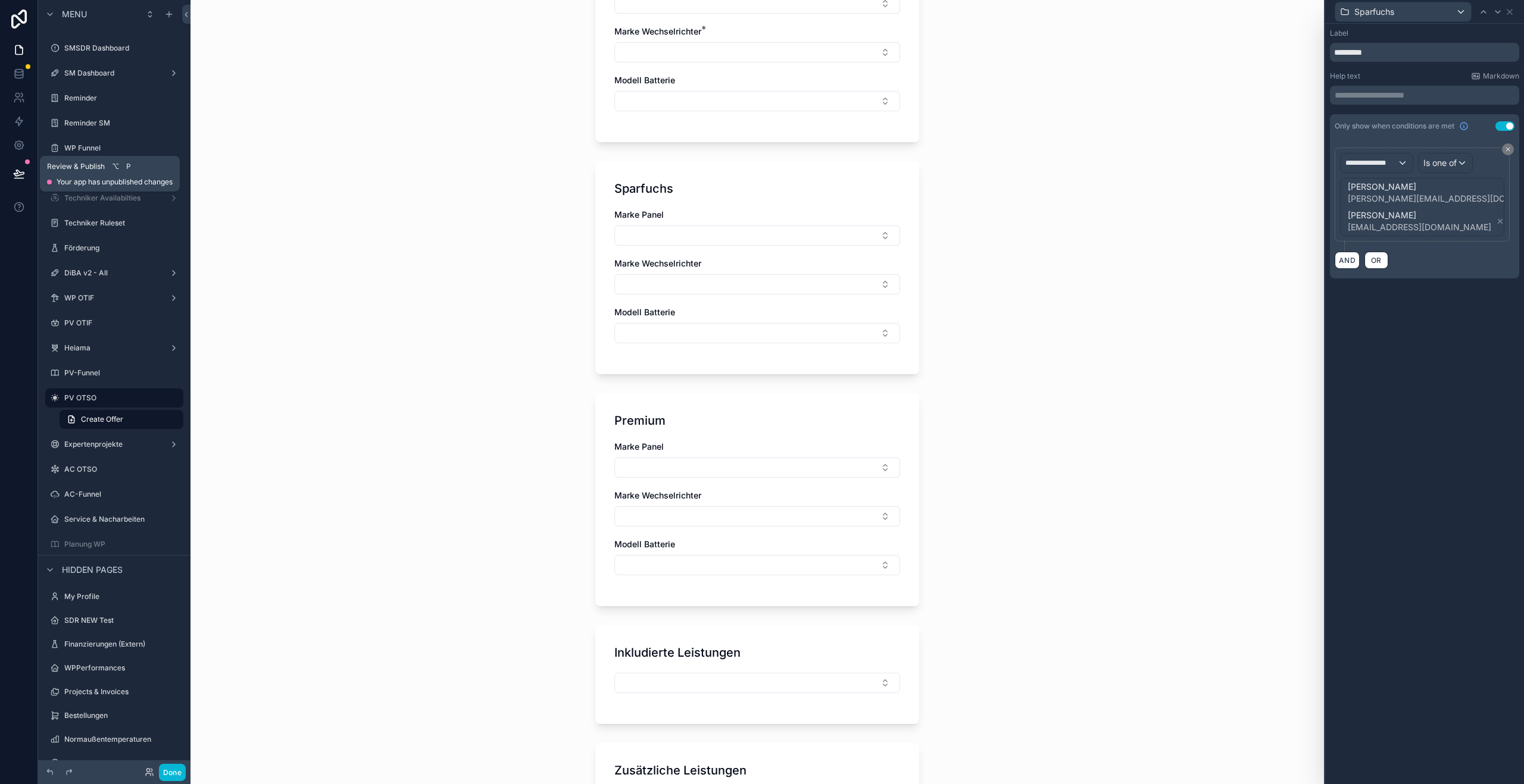
click at [14, 179] on icon at bounding box center [19, 173] width 12 height 12
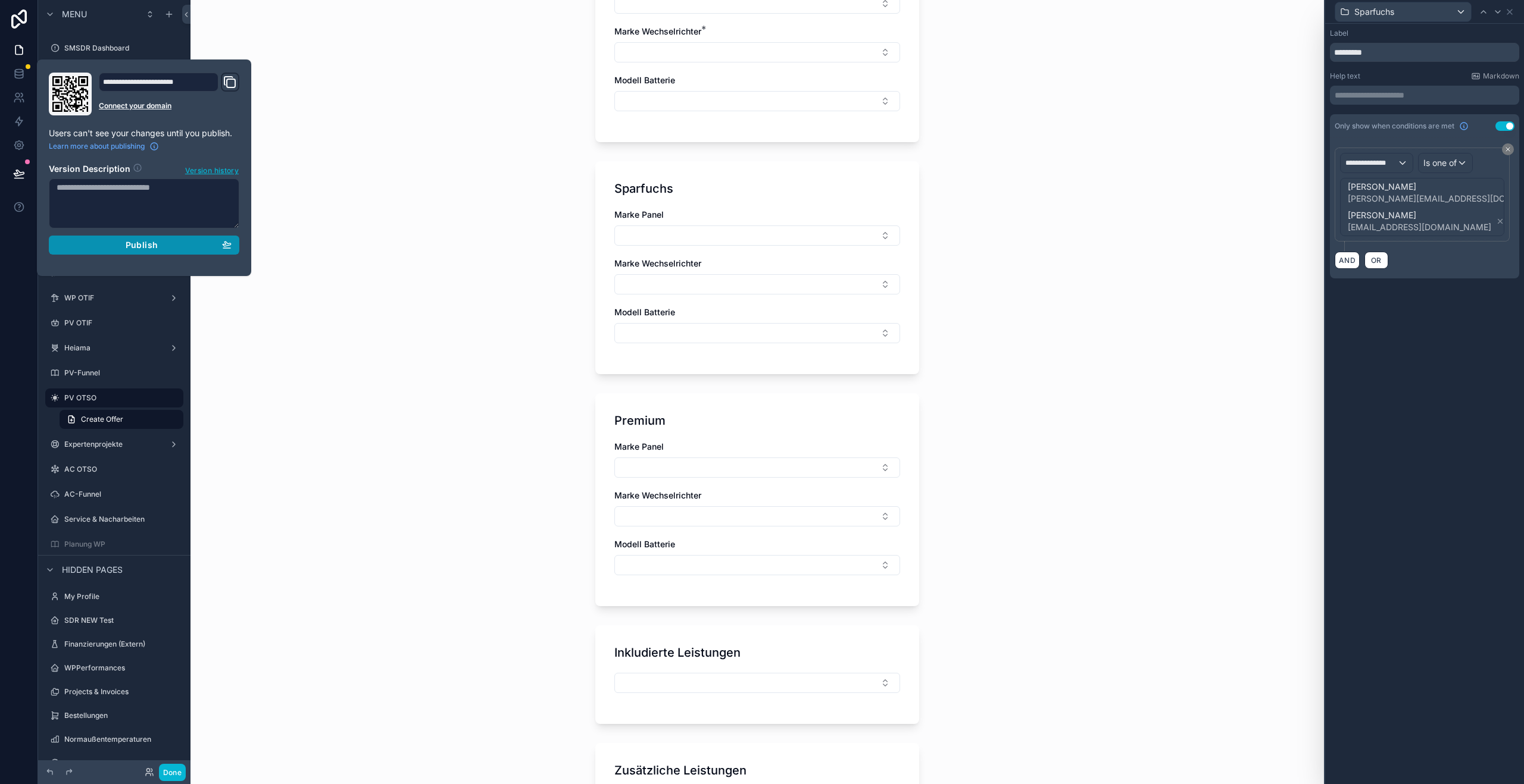
click at [160, 252] on button "Publish" at bounding box center [145, 245] width 191 height 19
